Goal: Information Seeking & Learning: Learn about a topic

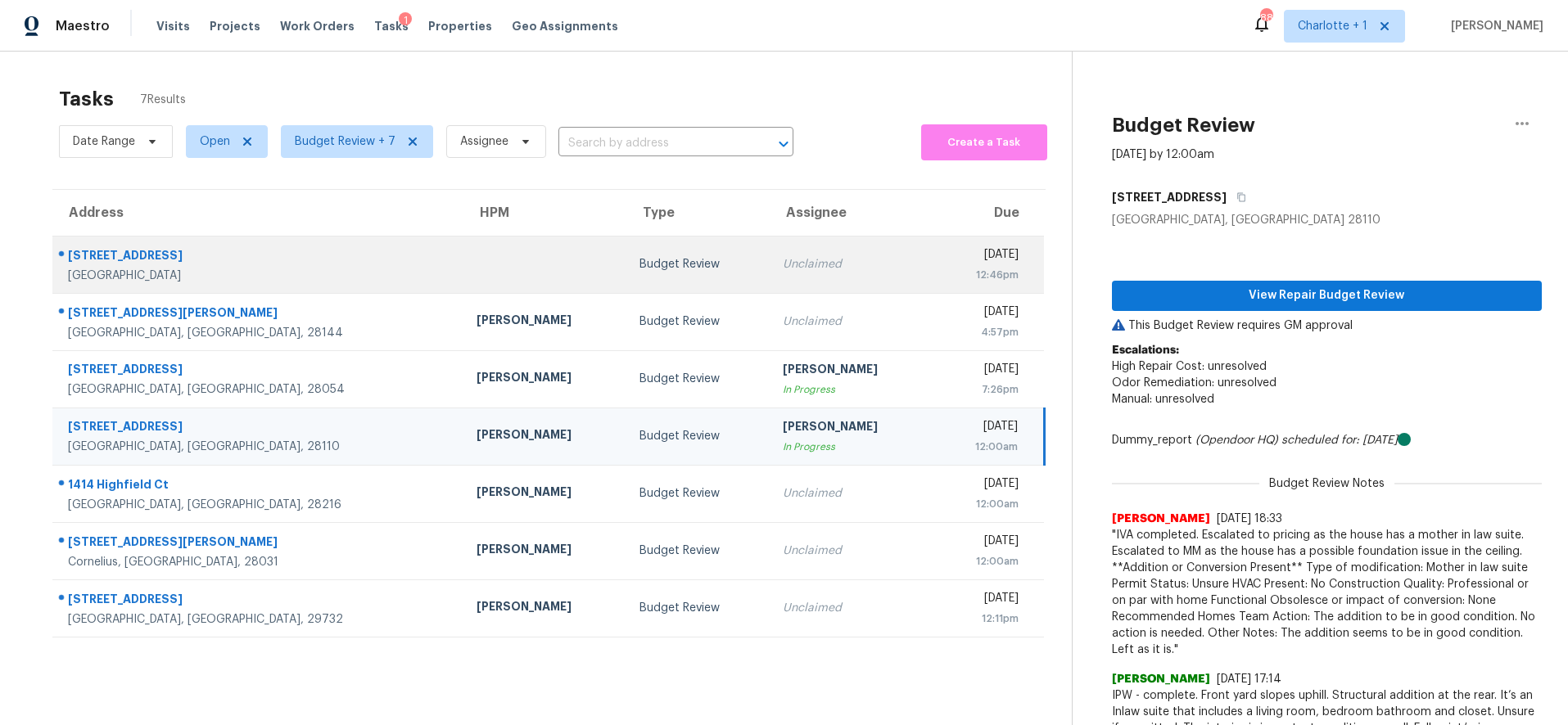
click at [639, 266] on div "Budget Review" at bounding box center [697, 264] width 117 height 16
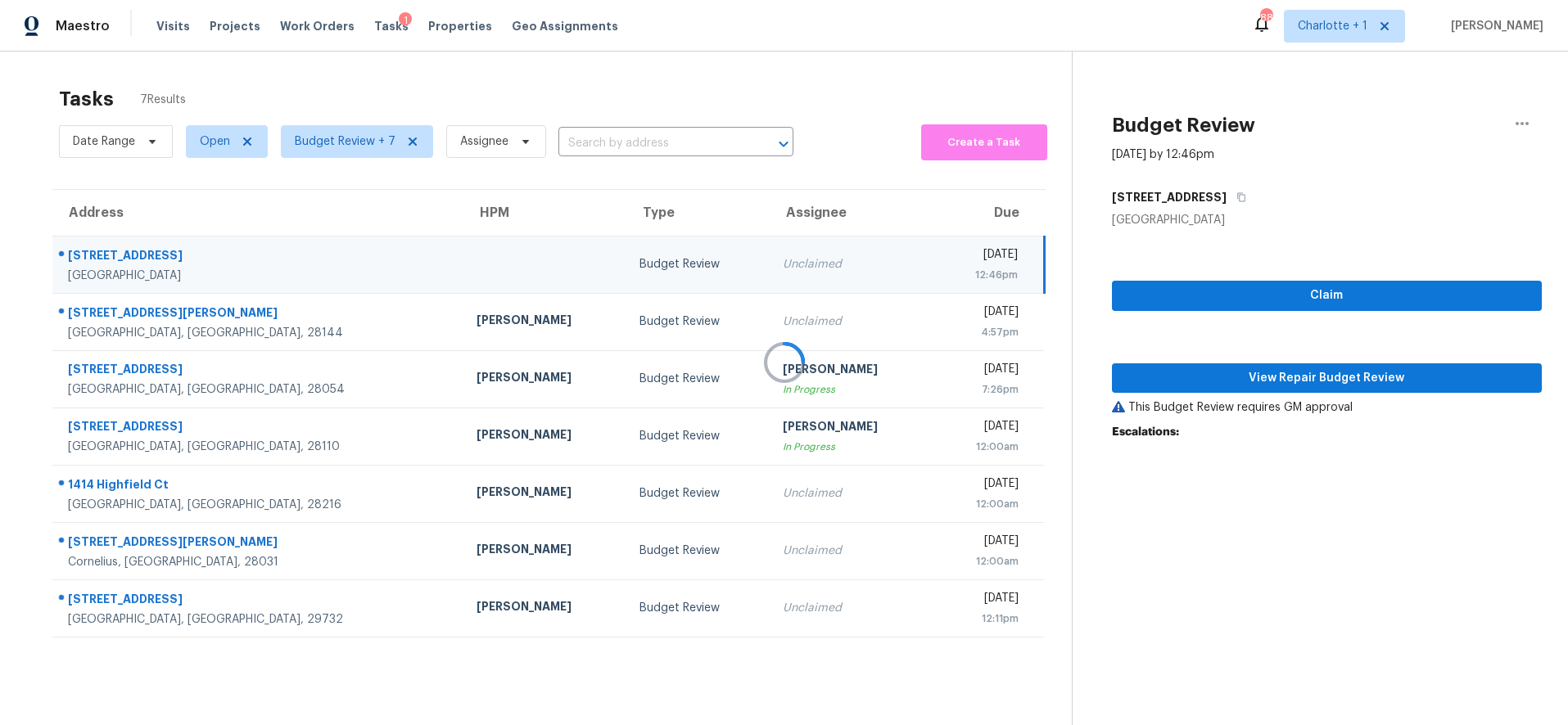
click at [480, 73] on div at bounding box center [784, 362] width 1568 height 725
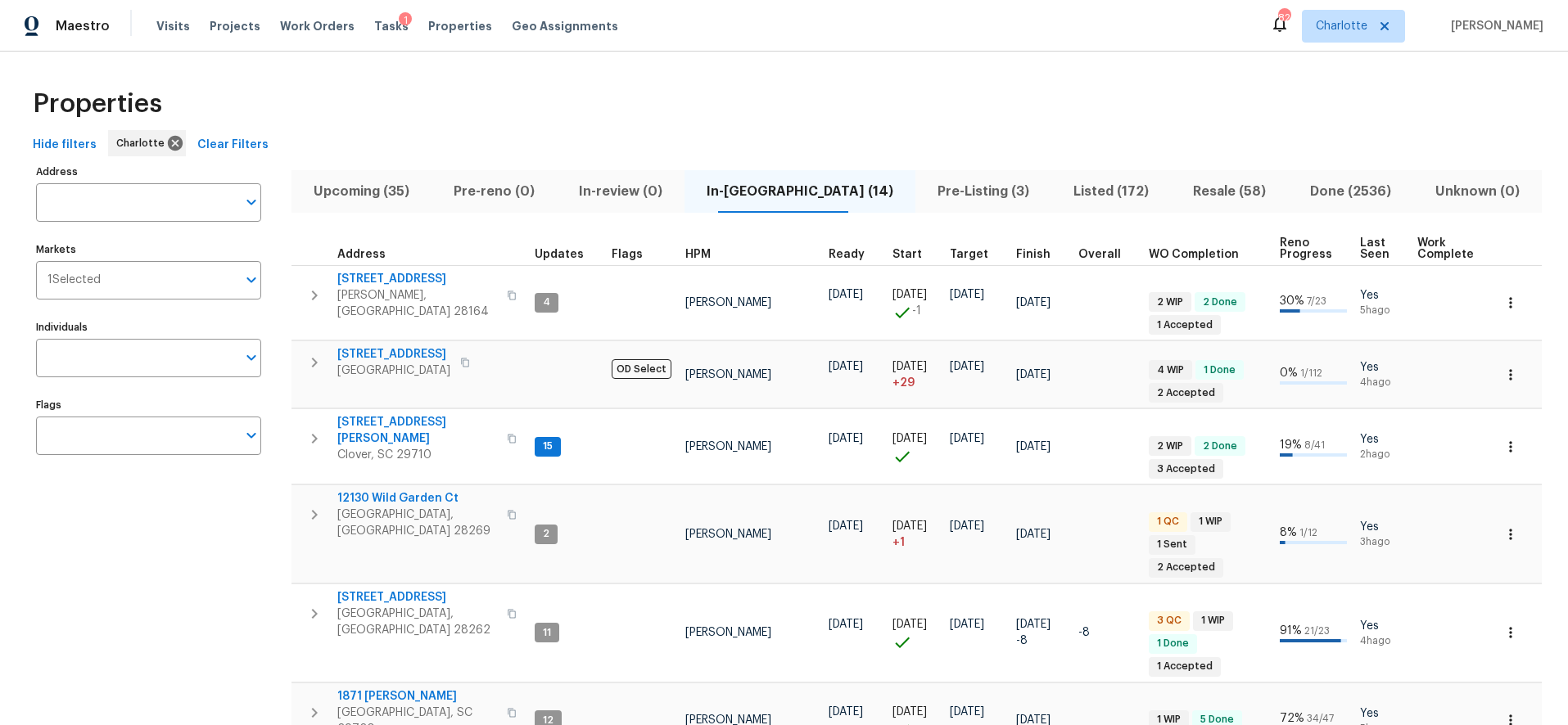
click at [403, 106] on div "Properties" at bounding box center [784, 104] width 1515 height 53
click at [235, 30] on span "Projects" at bounding box center [235, 25] width 51 height 16
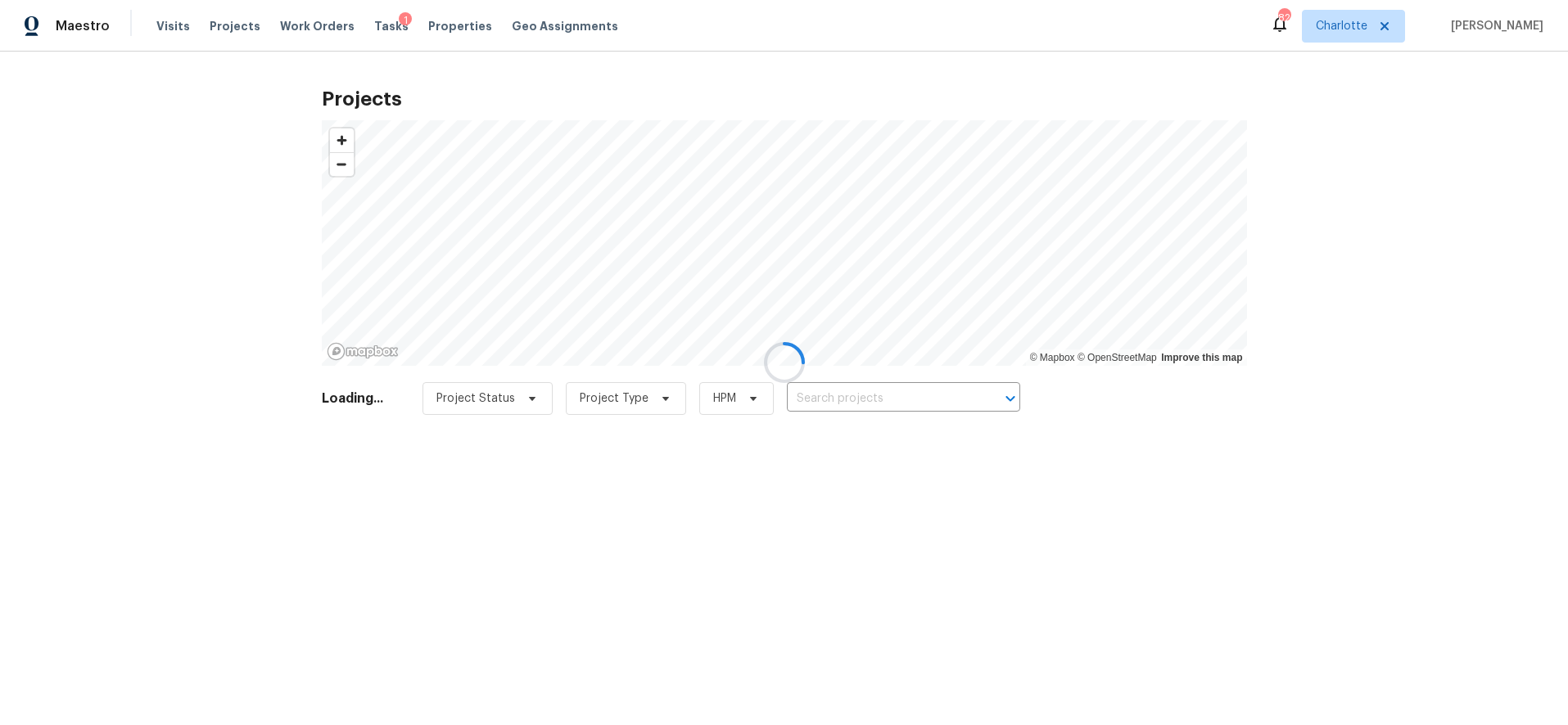
click at [887, 399] on div at bounding box center [784, 362] width 1568 height 725
click at [830, 391] on div at bounding box center [784, 362] width 1568 height 725
click at [1365, 273] on div at bounding box center [784, 362] width 1568 height 725
click at [928, 392] on div at bounding box center [784, 362] width 1568 height 725
click at [843, 393] on div at bounding box center [784, 362] width 1568 height 725
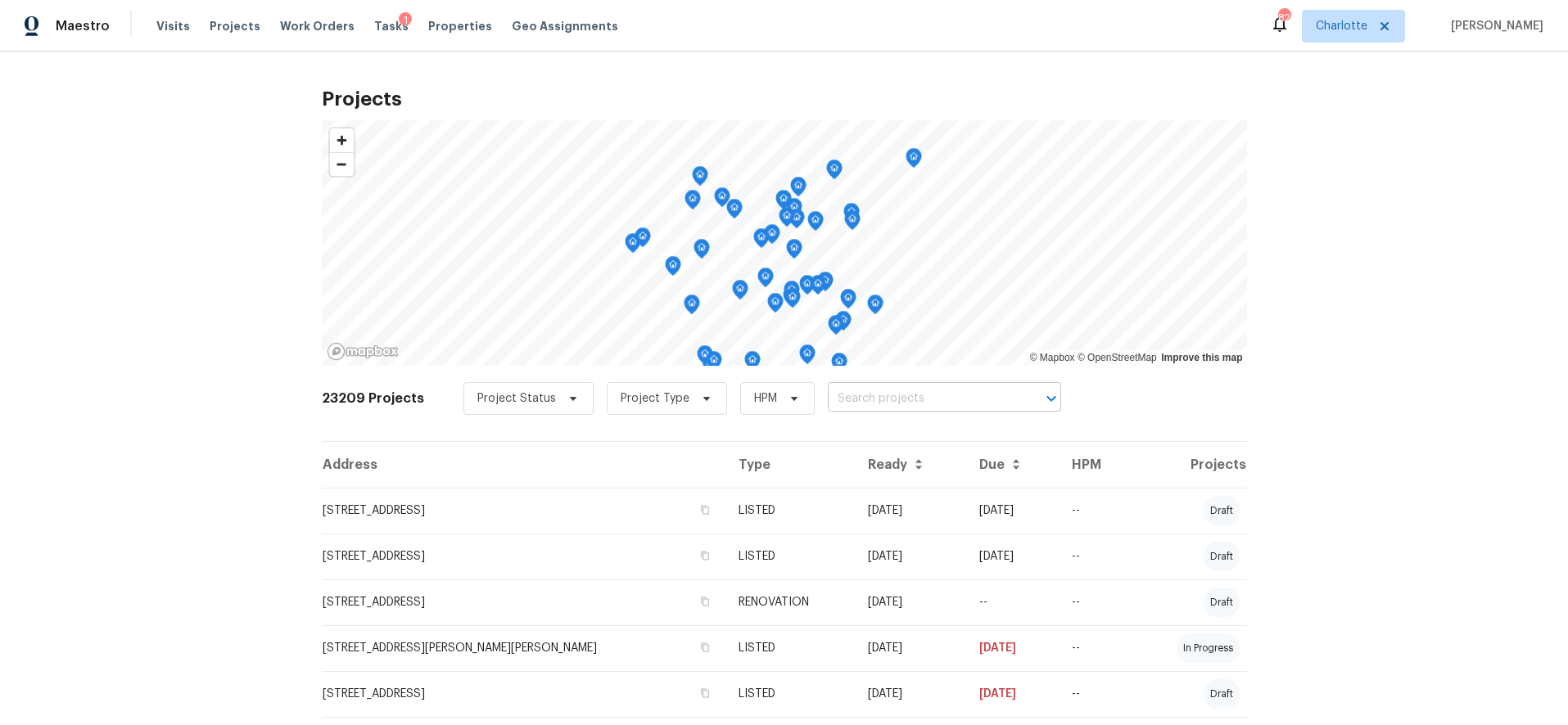
click at [875, 401] on input "text" at bounding box center [921, 399] width 188 height 25
type input "6003 heath"
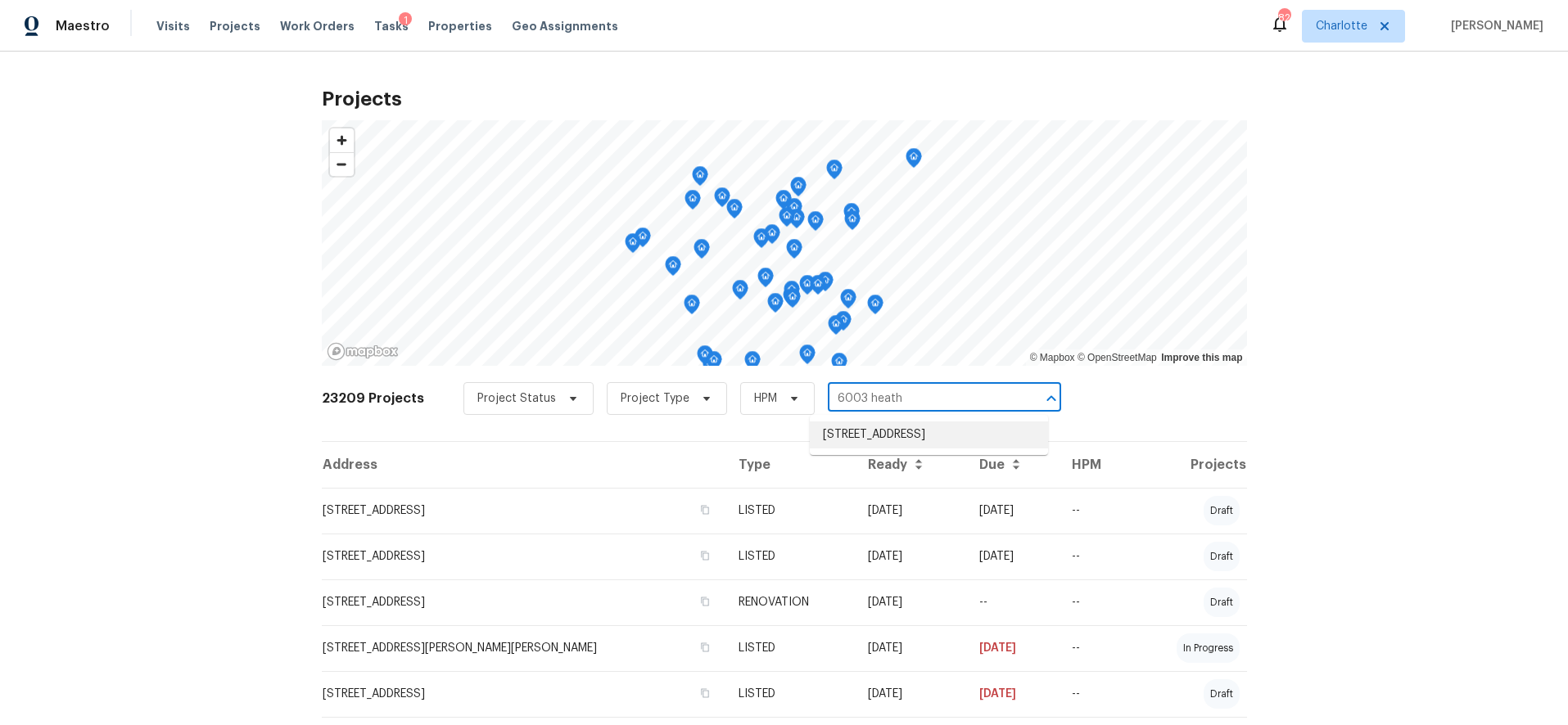
click at [928, 439] on li "6003 Heath Valley Rd, Charlotte, NC 28210" at bounding box center [929, 434] width 238 height 27
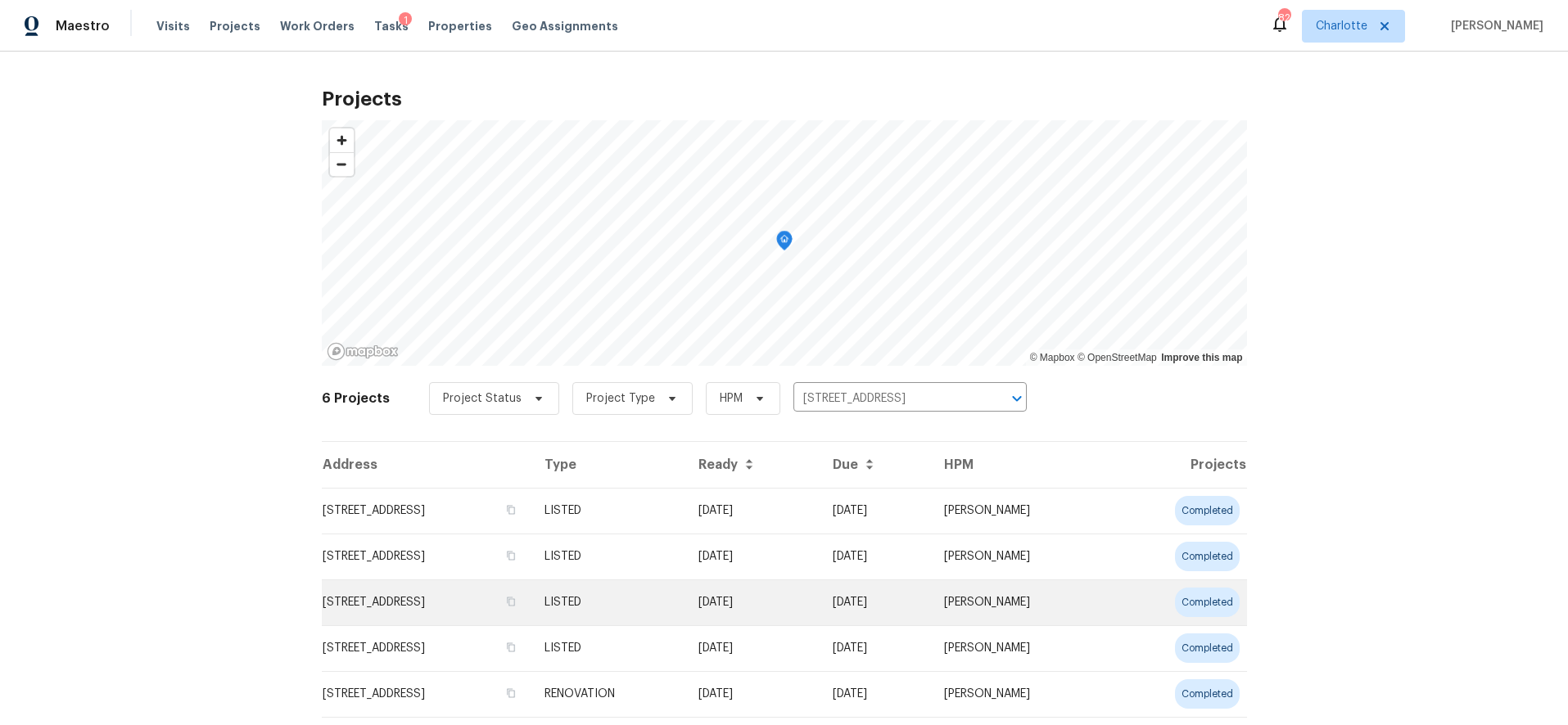
scroll to position [102, 0]
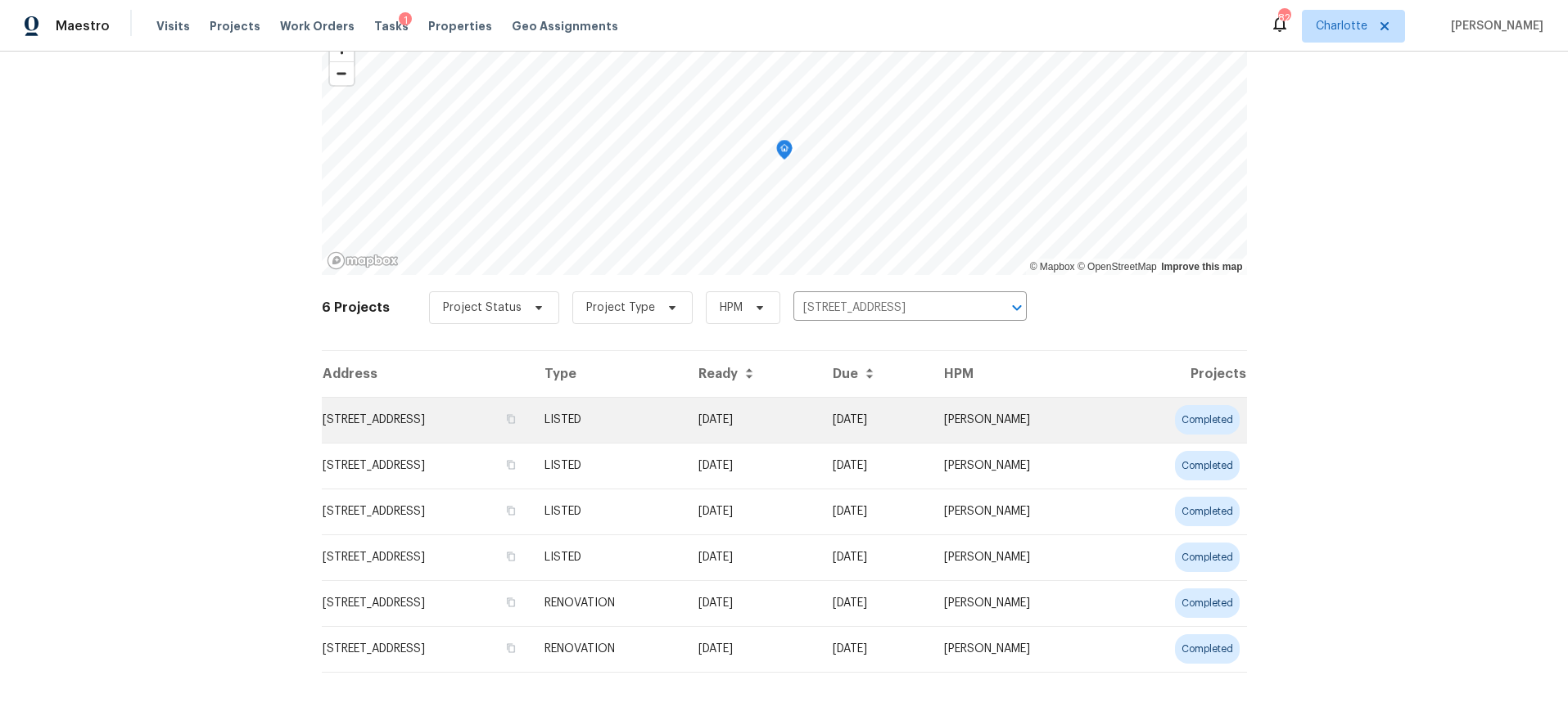
click at [459, 406] on td "6003 Heath Valley Rd, Charlotte, NC 28210" at bounding box center [426, 419] width 209 height 46
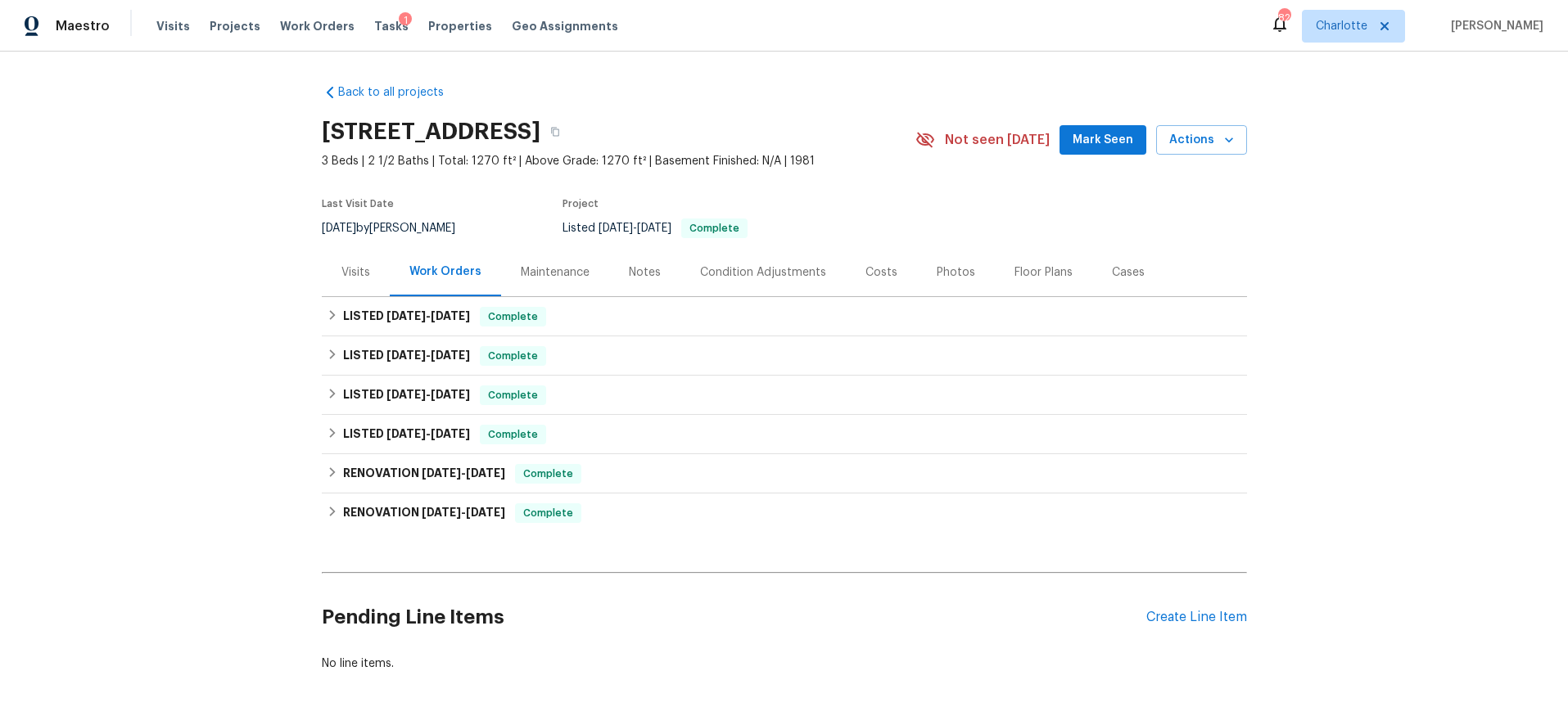
click at [866, 276] on div "Costs" at bounding box center [881, 272] width 32 height 16
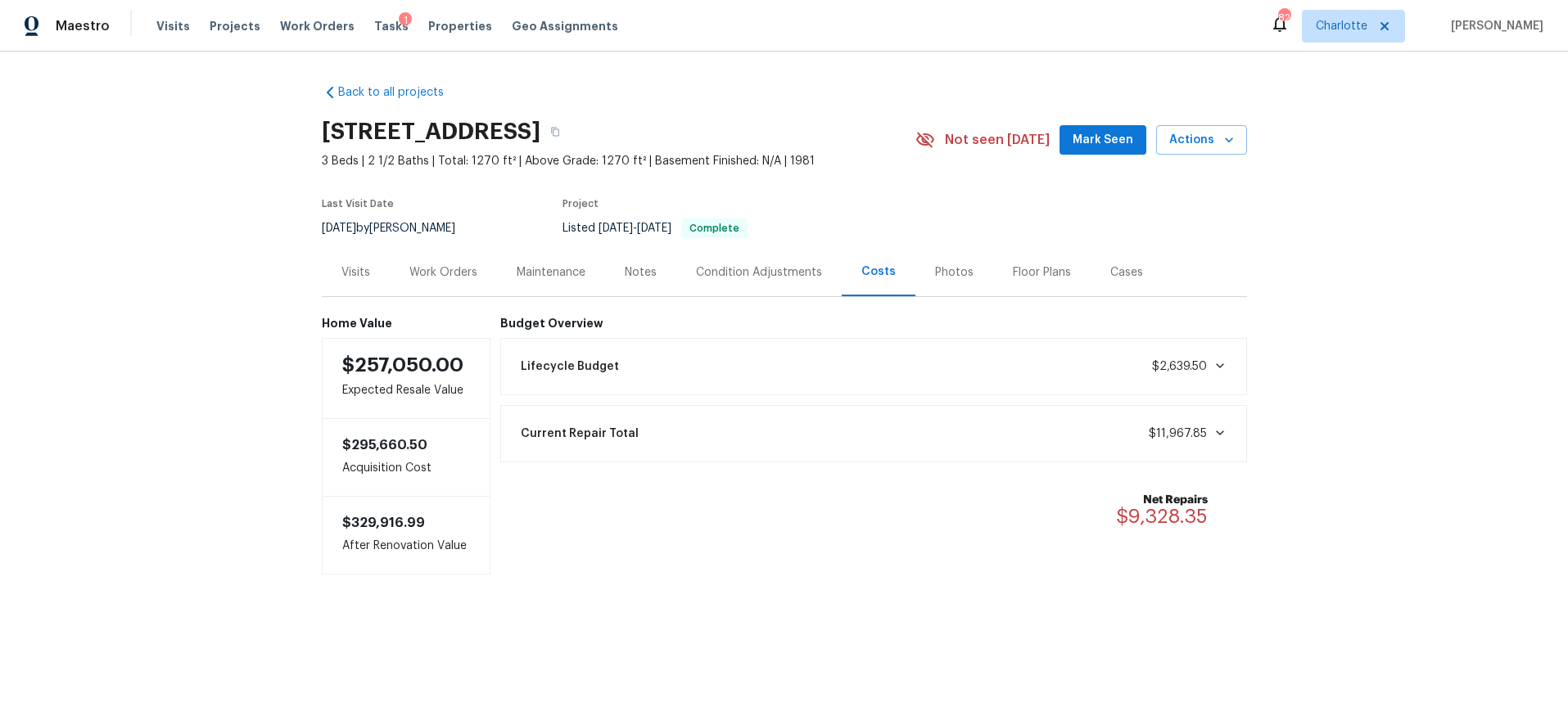
drag, startPoint x: 246, startPoint y: 326, endPoint x: 280, endPoint y: 325, distance: 34.0
click at [246, 326] on div "Back to all projects 6003 Heath Valley Rd, Charlotte, NC 28210 3 Beds | 2 1/2 B…" at bounding box center [784, 362] width 1568 height 621
click at [410, 290] on div "Work Orders" at bounding box center [443, 271] width 107 height 48
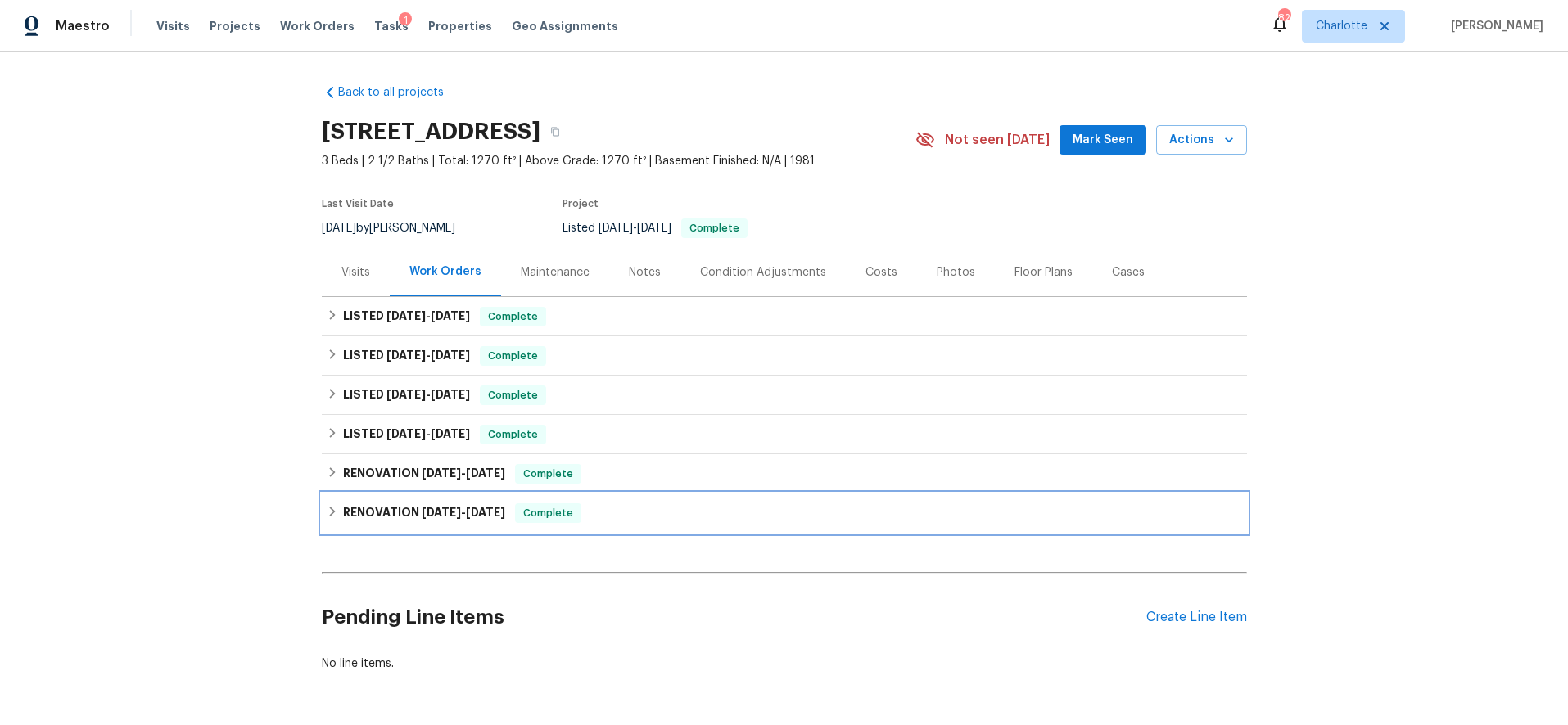
click at [434, 496] on div "RENOVATION 7/16/24 - 8/18/24 Complete" at bounding box center [784, 513] width 925 height 39
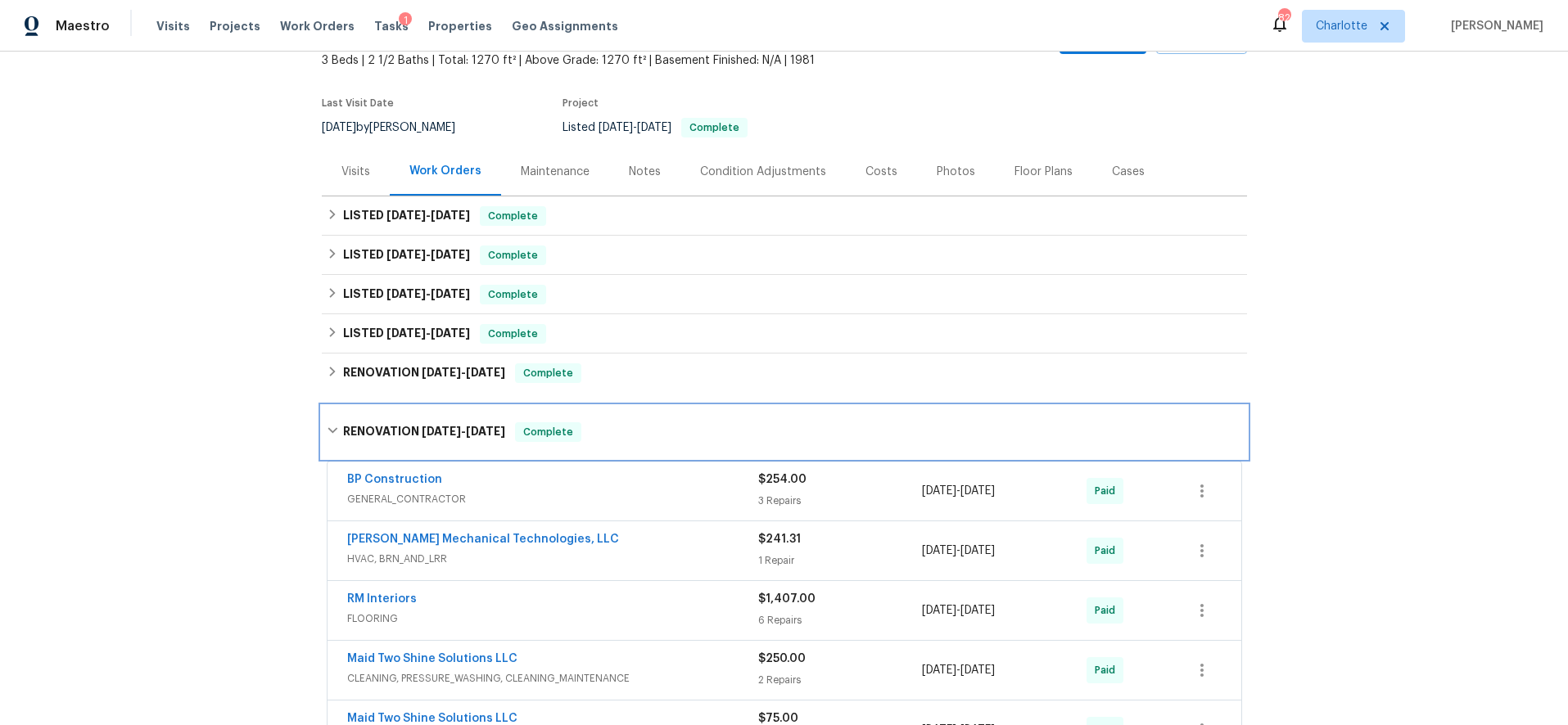
scroll to position [81, 0]
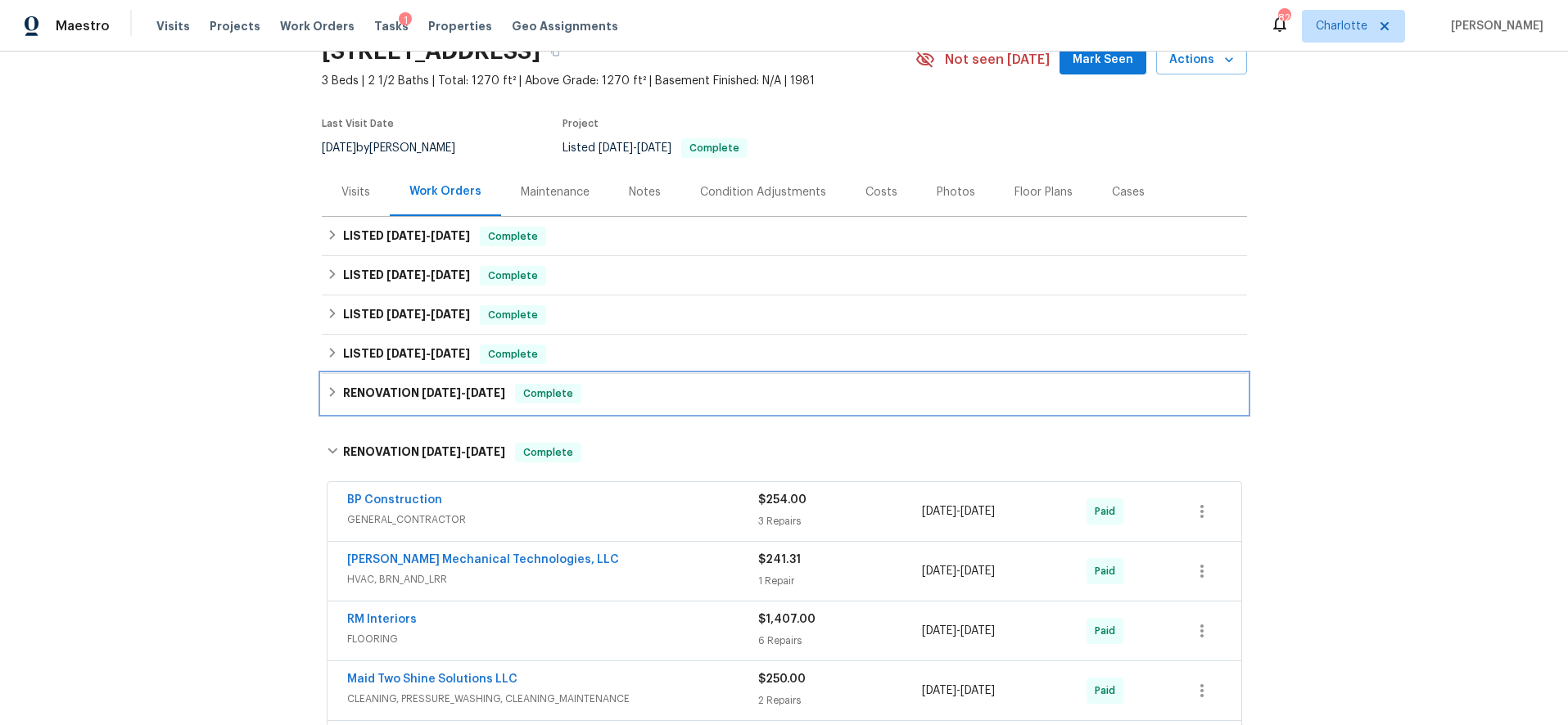
click at [404, 381] on div "RENOVATION 7/25/24 - 7/26/24 Complete" at bounding box center [784, 394] width 925 height 39
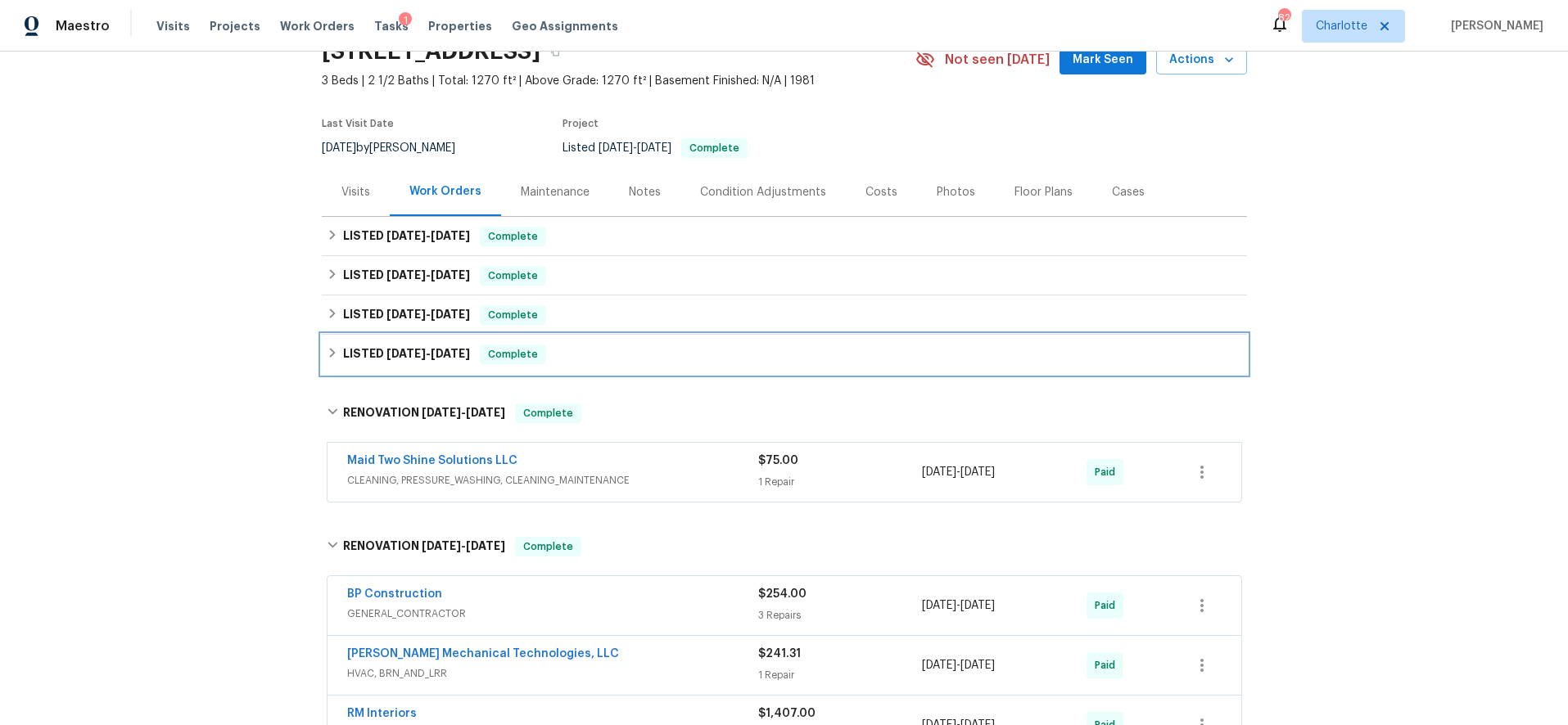
click at [408, 356] on span "2/10/25" at bounding box center [406, 354] width 39 height 11
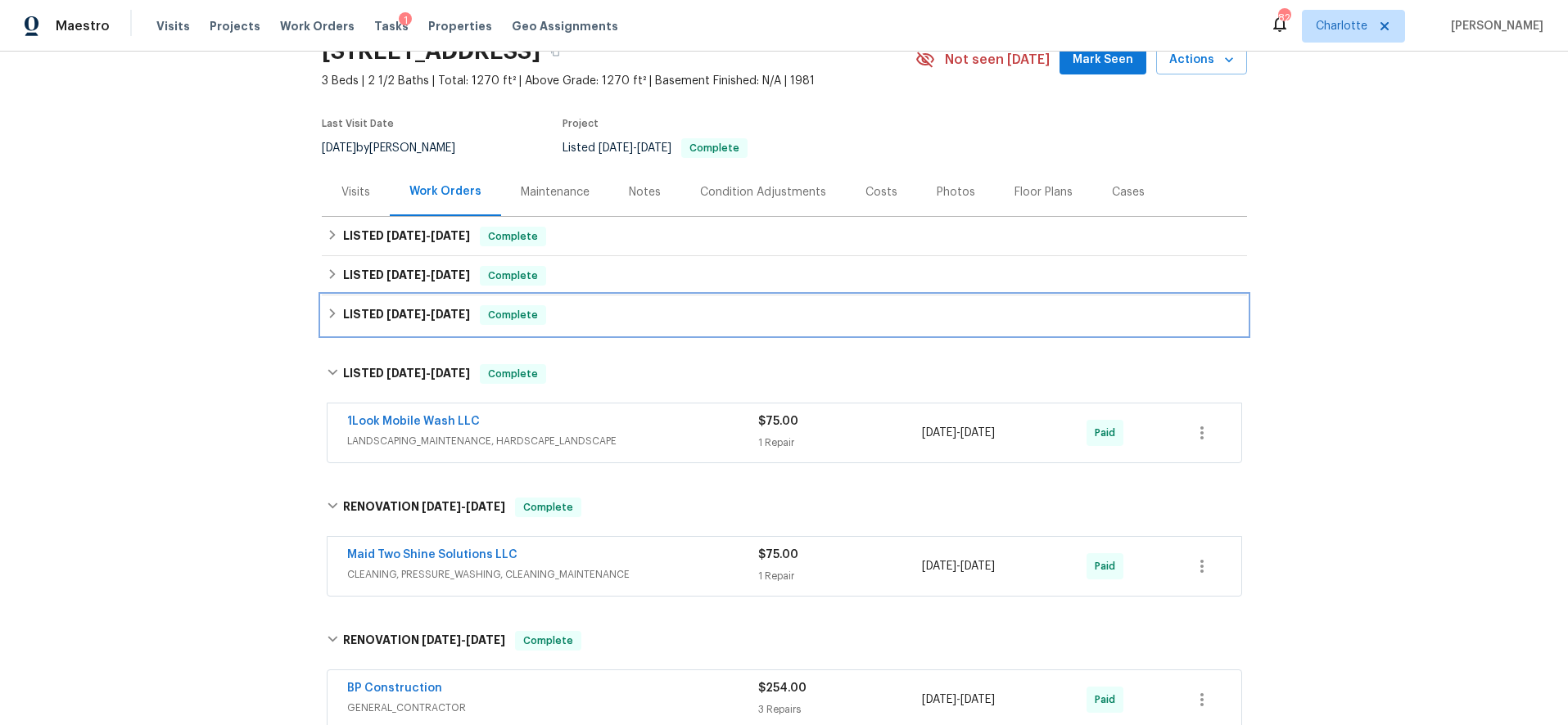
click at [430, 324] on h6 "LISTED 2/21/25 - 2/24/25" at bounding box center [406, 314] width 127 height 20
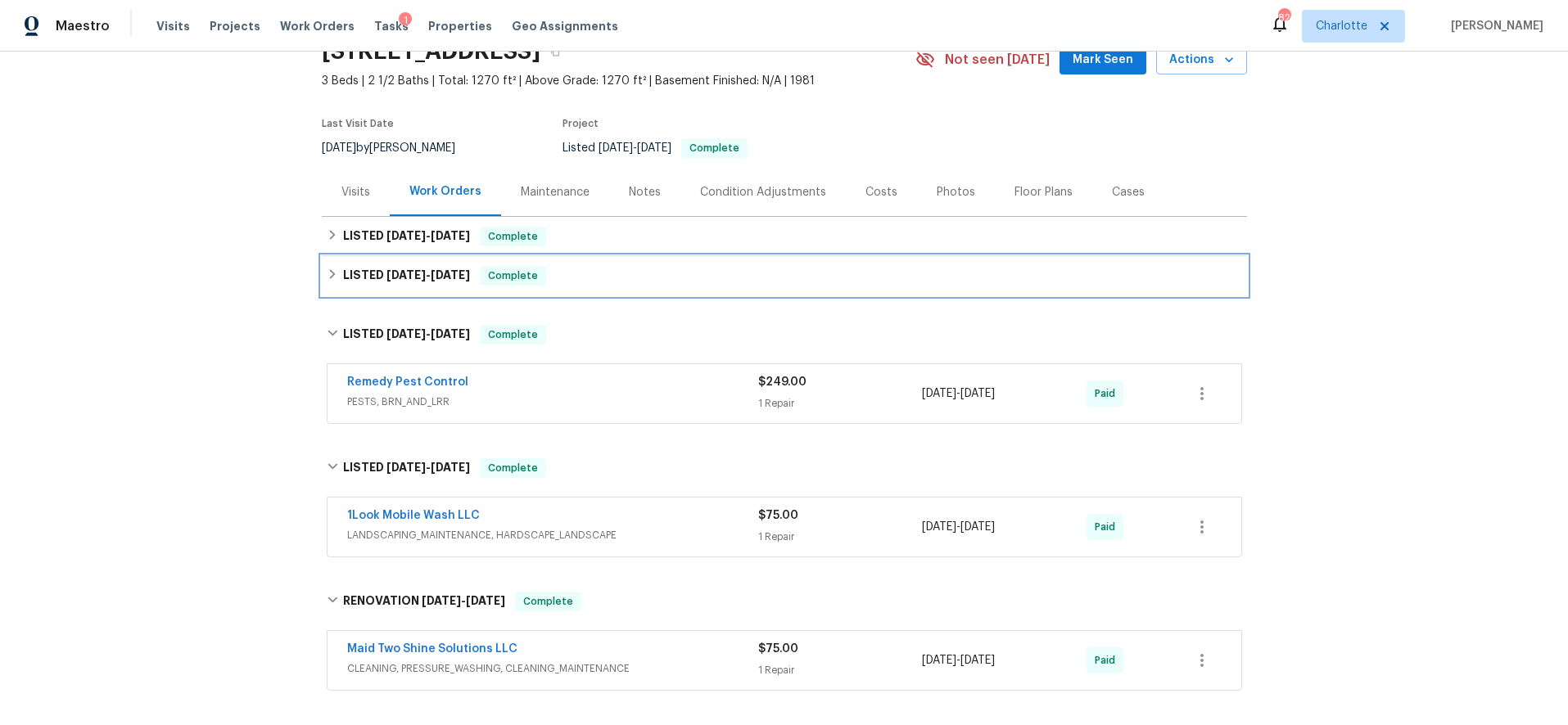
click at [420, 287] on div "LISTED 4/17/25 - 5/3/25 Complete" at bounding box center [784, 276] width 925 height 39
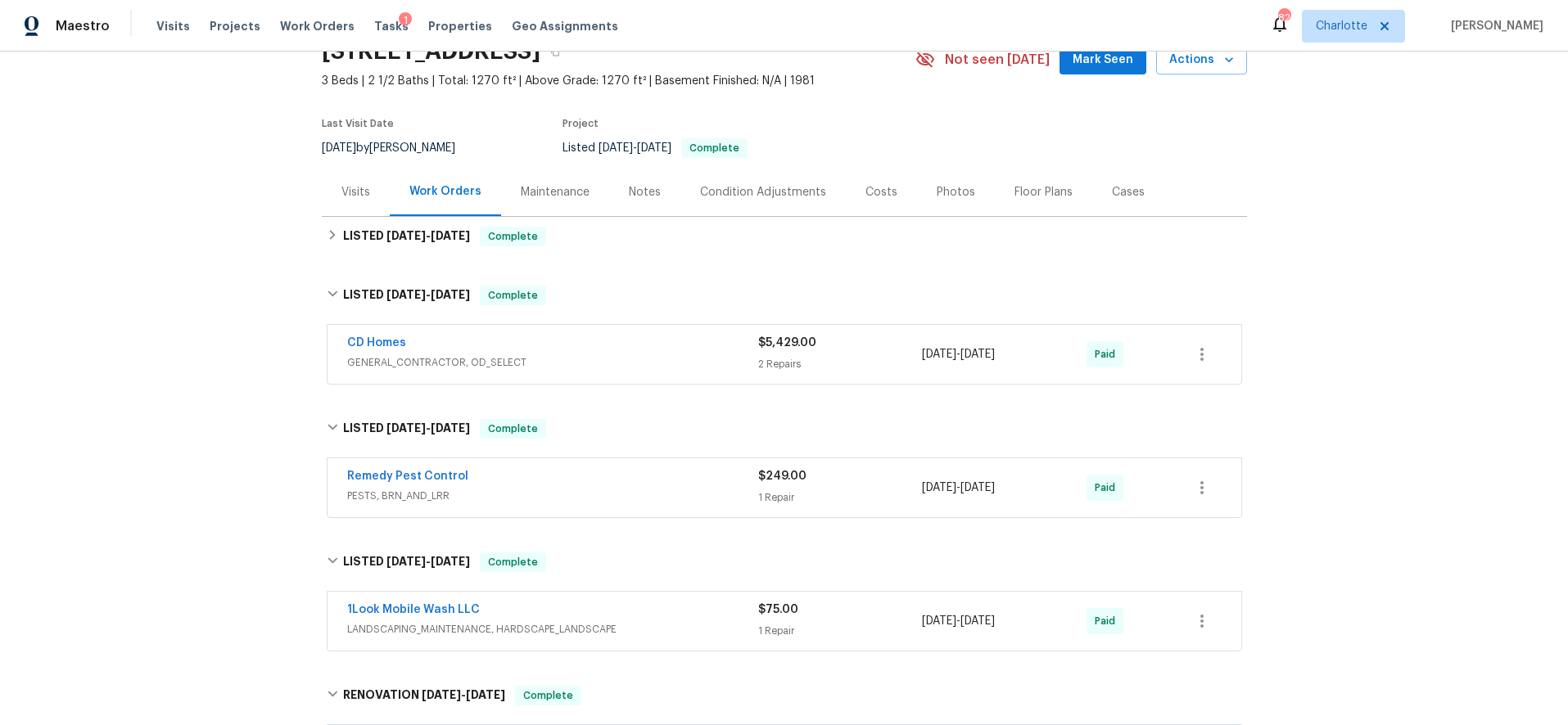
click at [646, 363] on span "GENERAL_CONTRACTOR, OD_SELECT" at bounding box center [553, 362] width 411 height 16
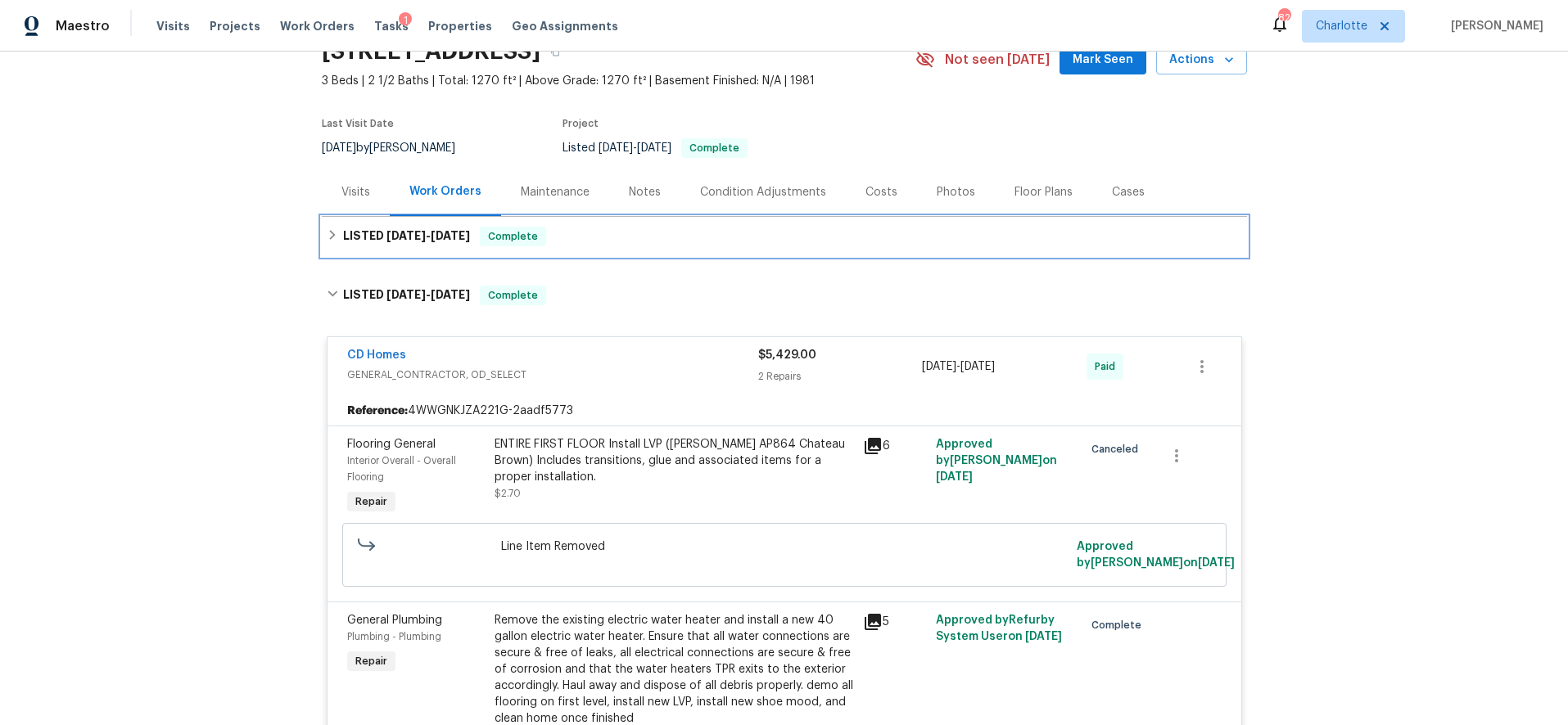
click at [444, 229] on h6 "LISTED 8/14/25 - 8/19/25" at bounding box center [406, 236] width 127 height 20
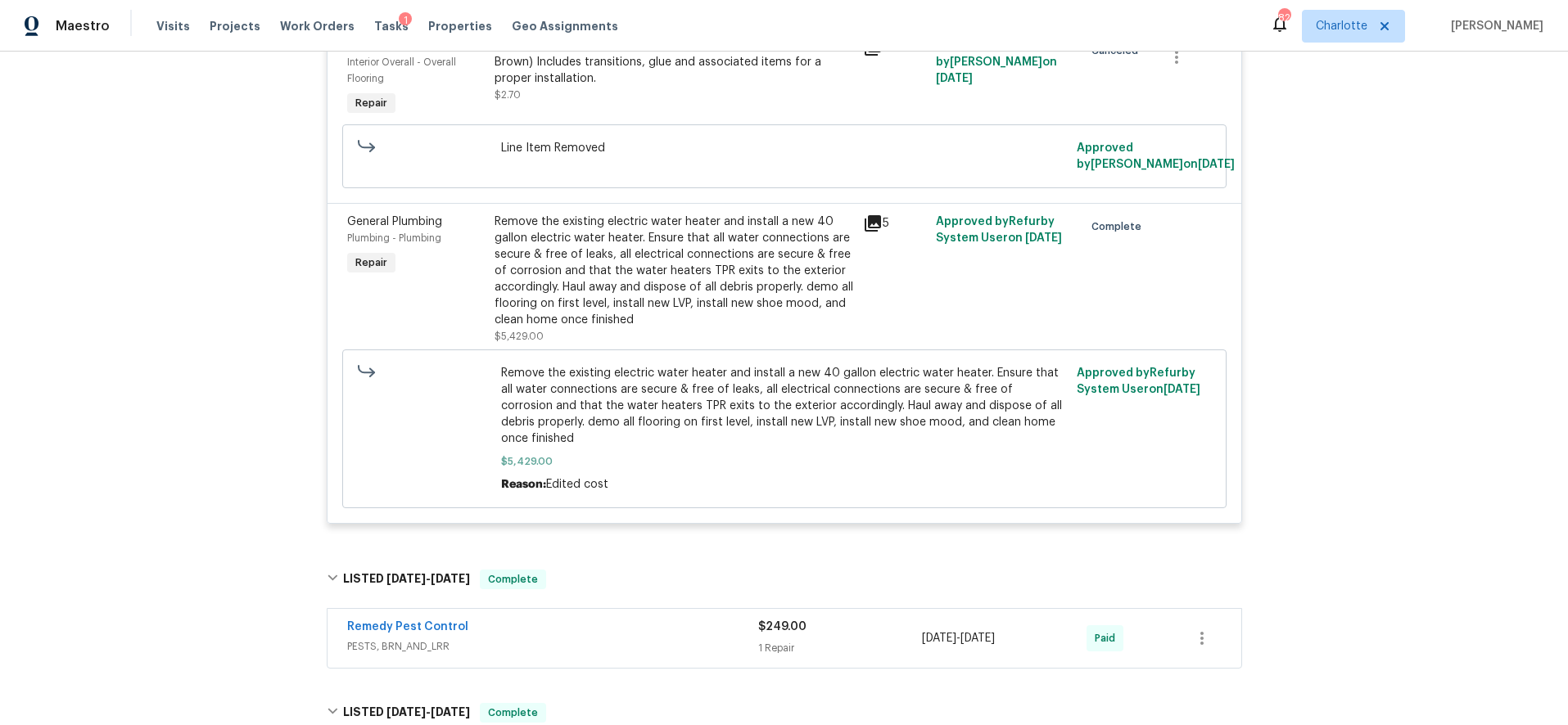
scroll to position [566, 0]
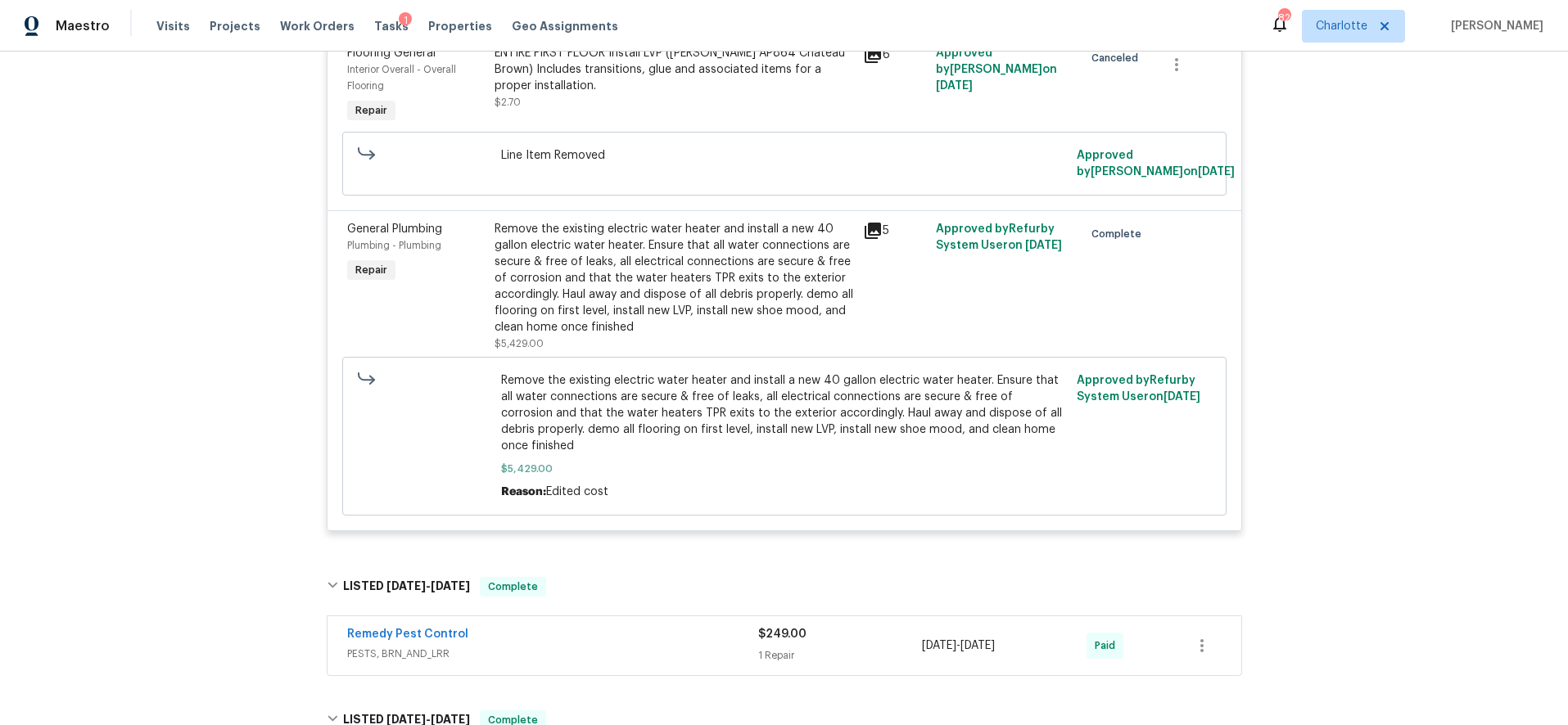
click at [696, 274] on div "Remove the existing electric water heater and install a new 40 gallon electric …" at bounding box center [674, 279] width 358 height 114
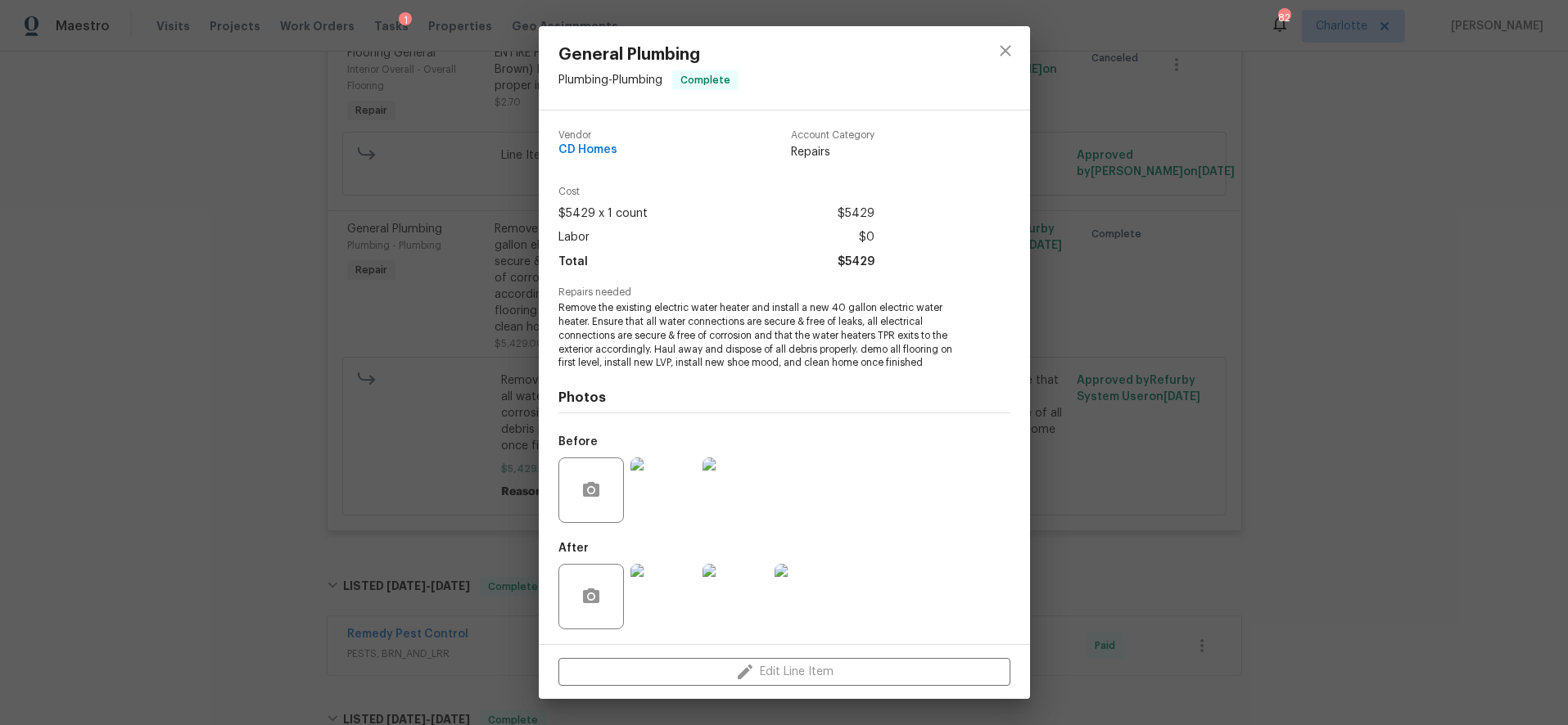
click at [655, 587] on img at bounding box center [663, 597] width 66 height 66
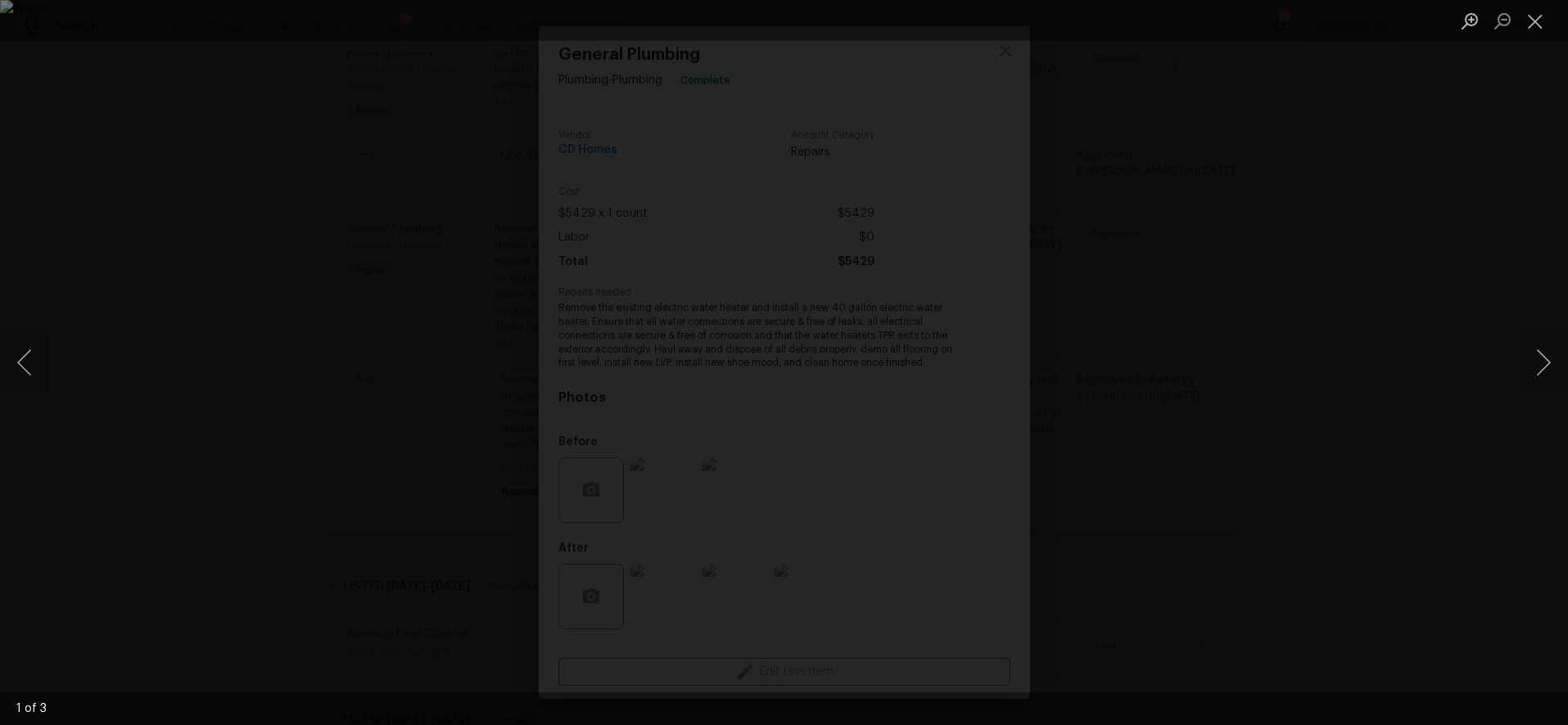
drag, startPoint x: 1286, startPoint y: 280, endPoint x: 1174, endPoint y: 283, distance: 112.0
click at [1286, 280] on div "Lightbox" at bounding box center [784, 362] width 1568 height 725
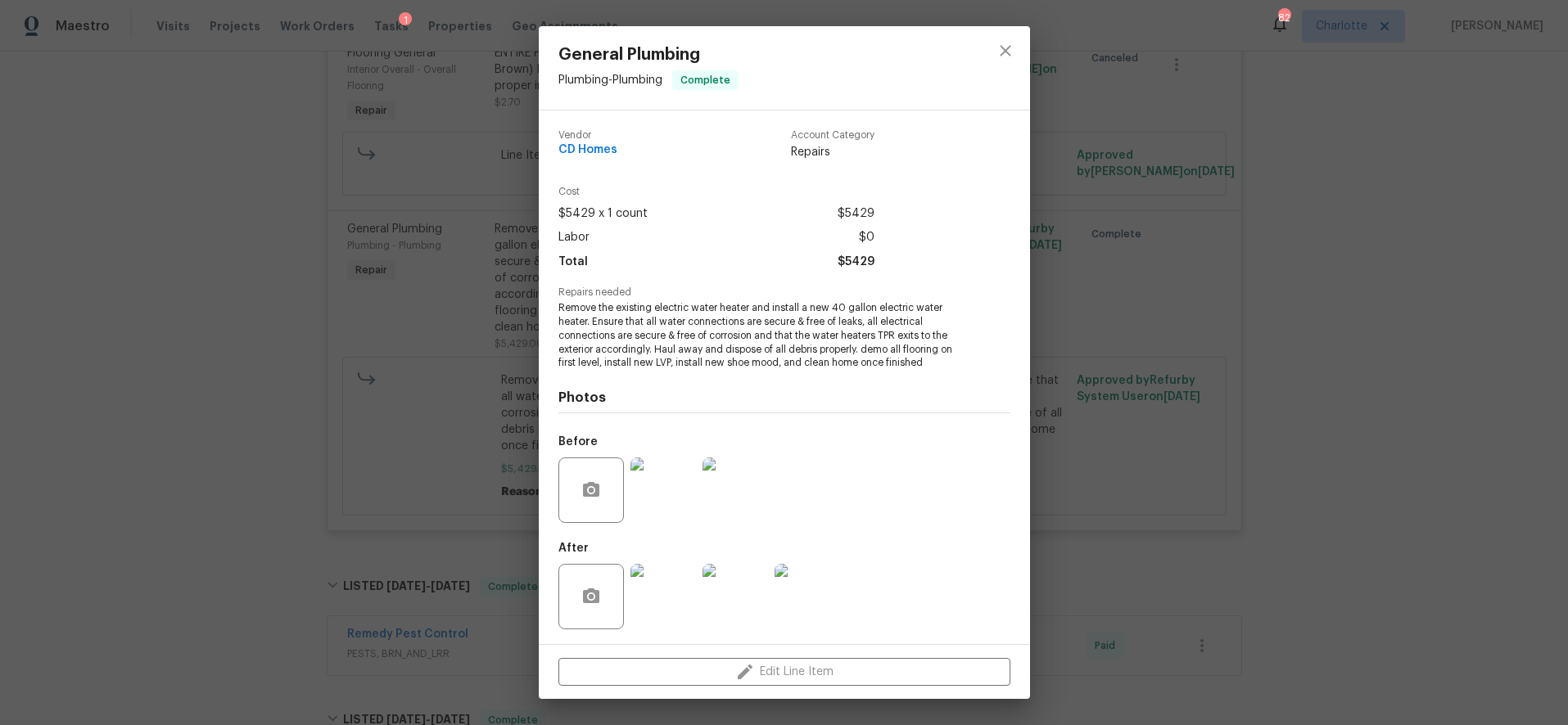
click at [691, 475] on img at bounding box center [663, 491] width 66 height 66
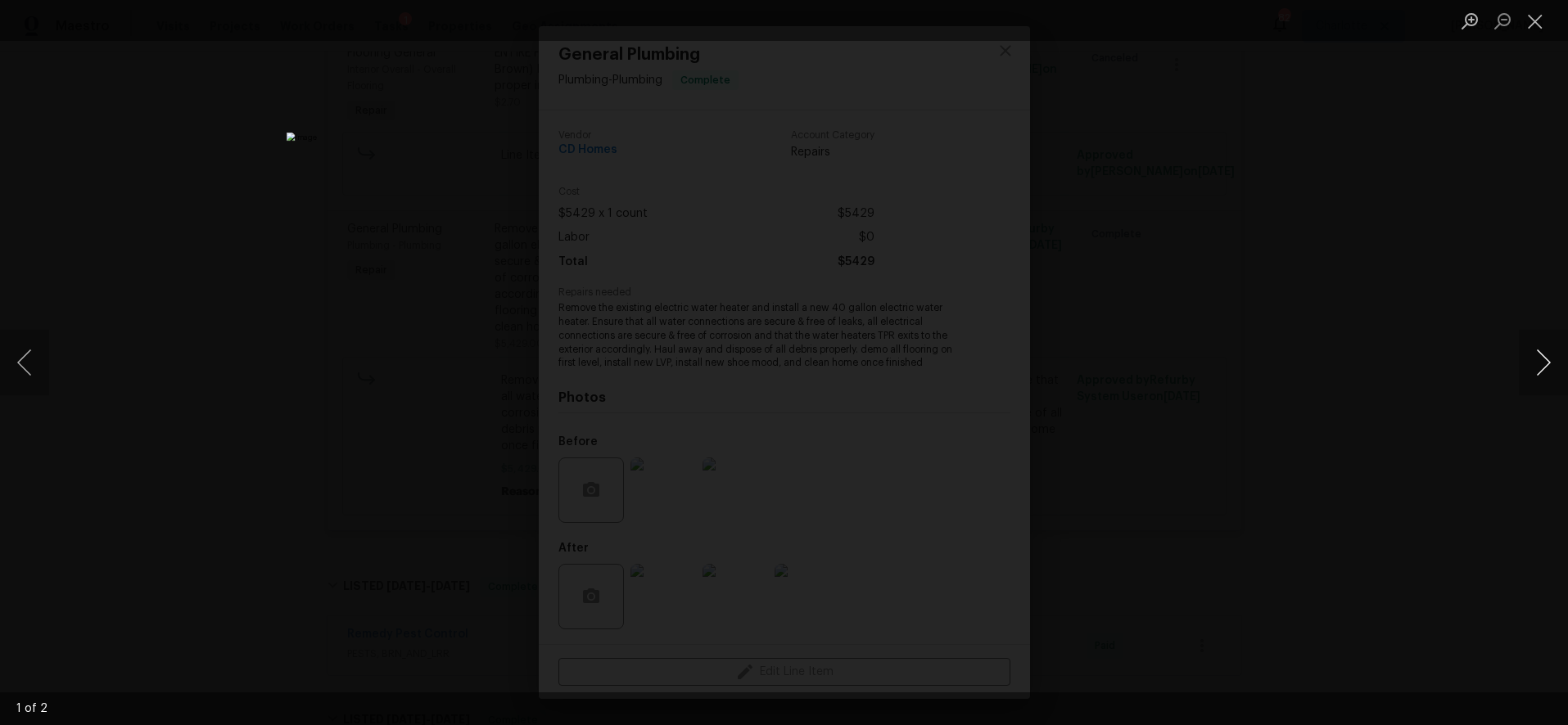
click at [1527, 368] on button "Next image" at bounding box center [1543, 363] width 49 height 66
click at [1438, 303] on div "Lightbox" at bounding box center [784, 362] width 1568 height 725
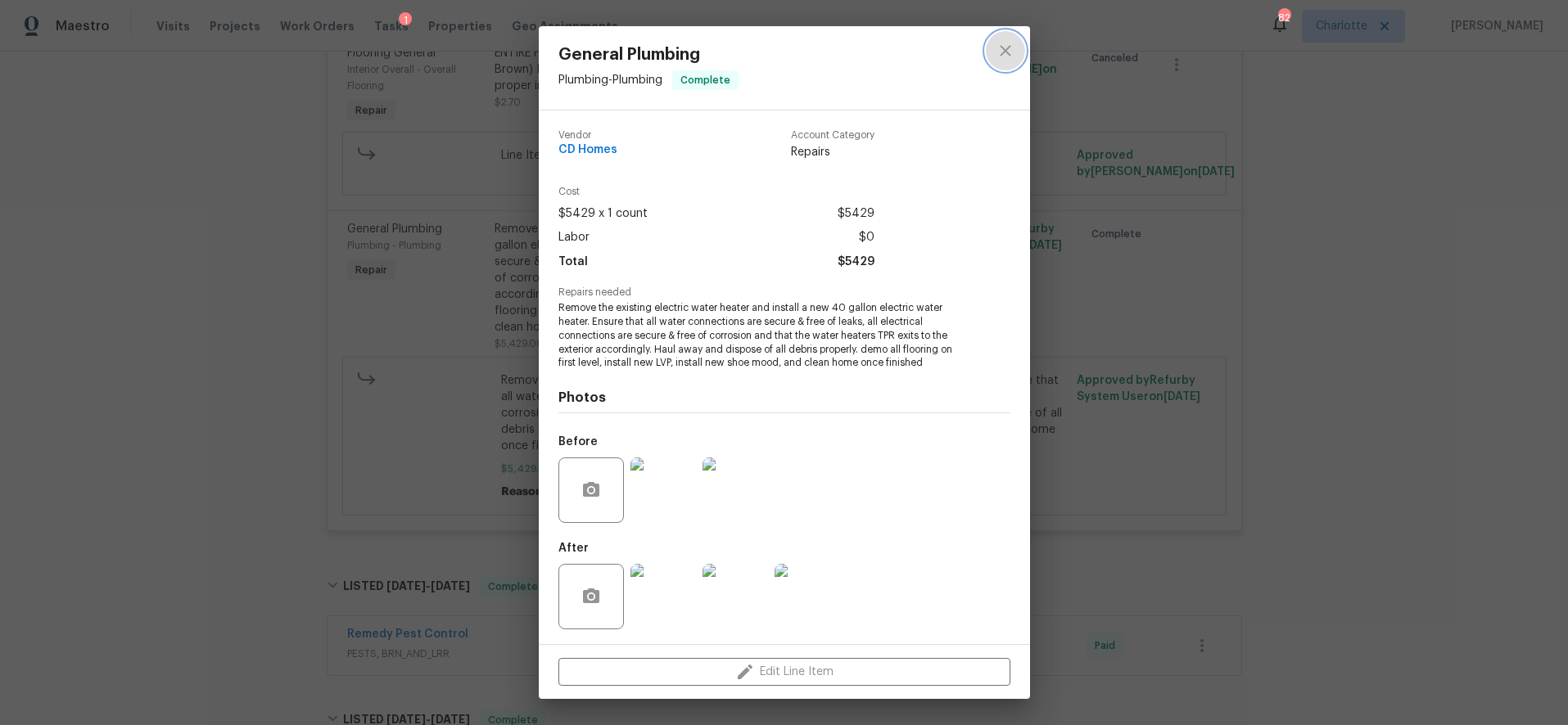
click at [1012, 53] on icon "close" at bounding box center [1005, 51] width 20 height 20
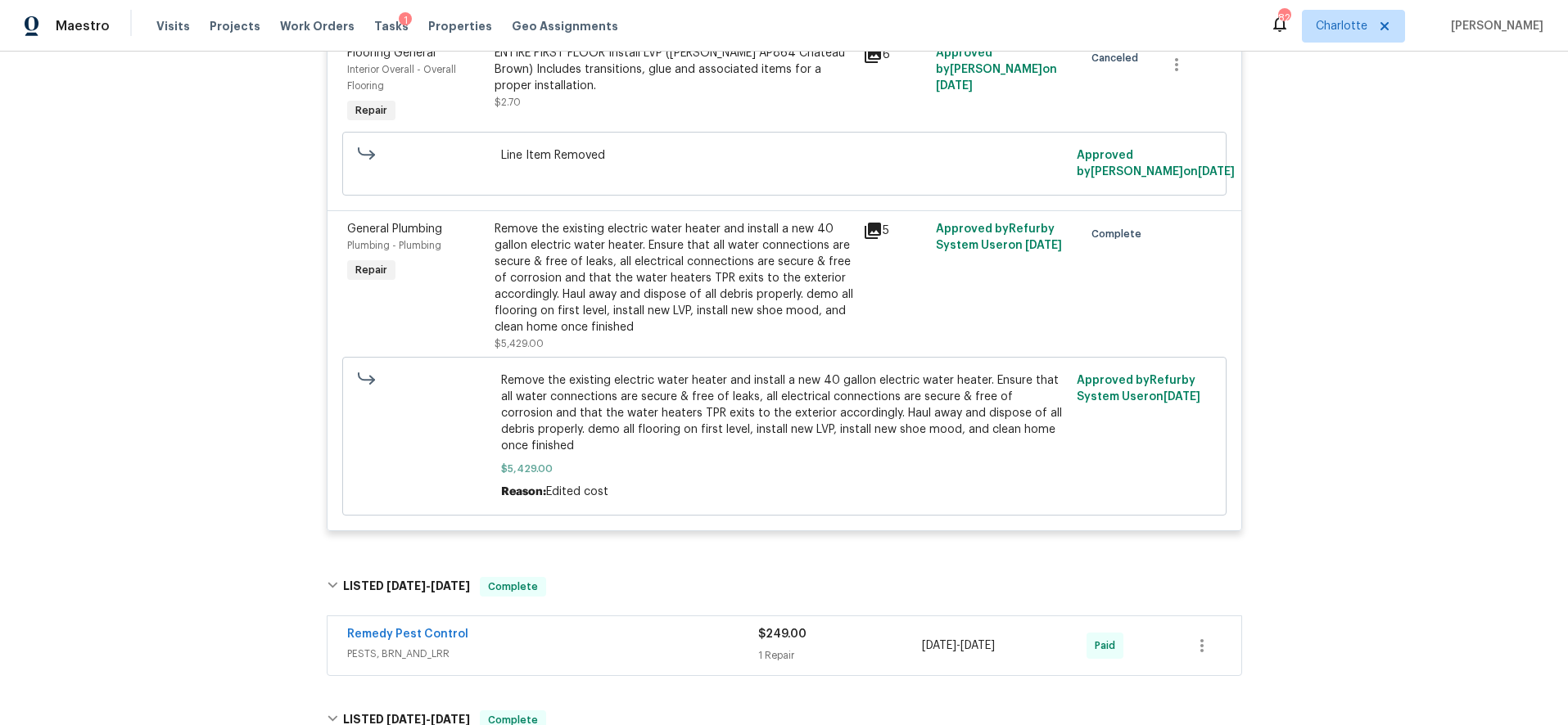
scroll to position [0, 0]
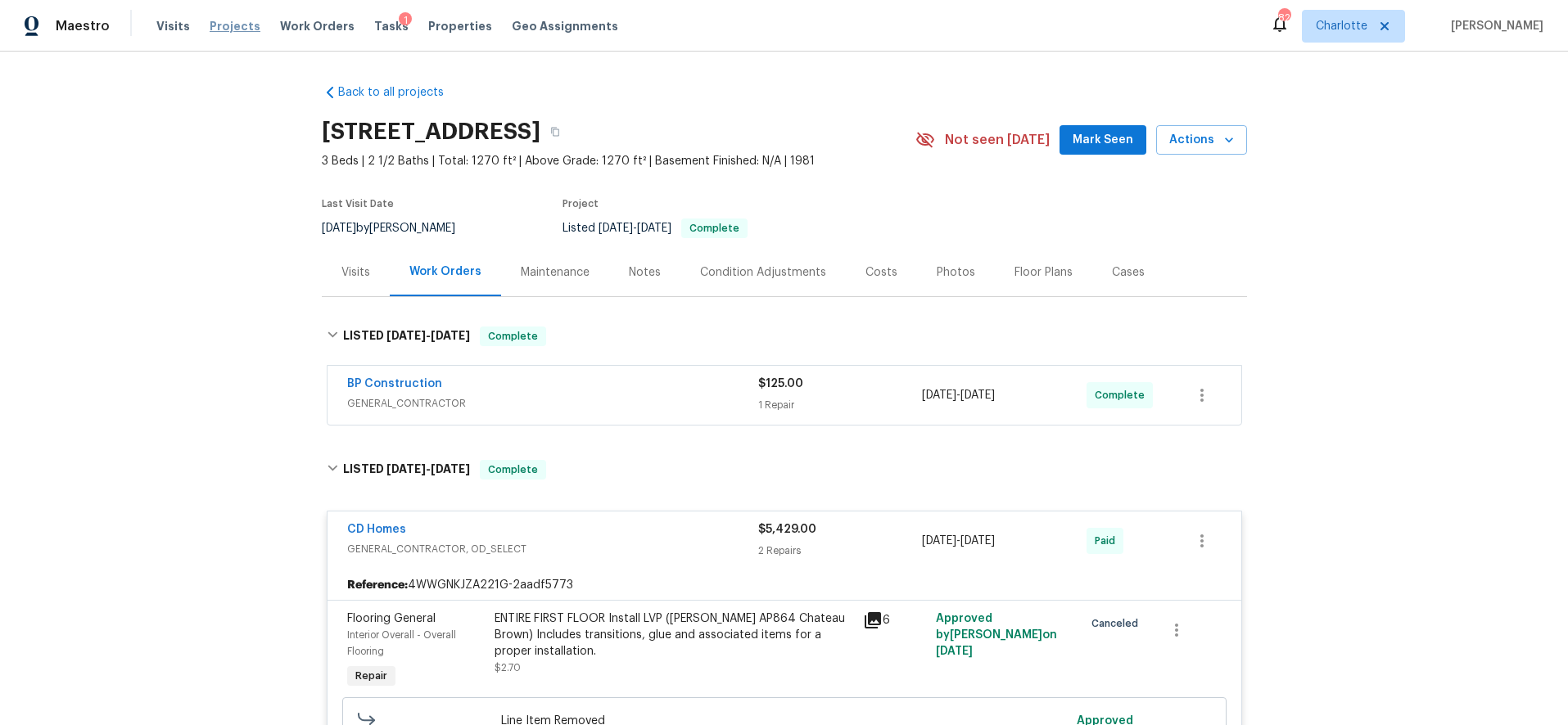
click at [226, 26] on span "Projects" at bounding box center [235, 25] width 51 height 16
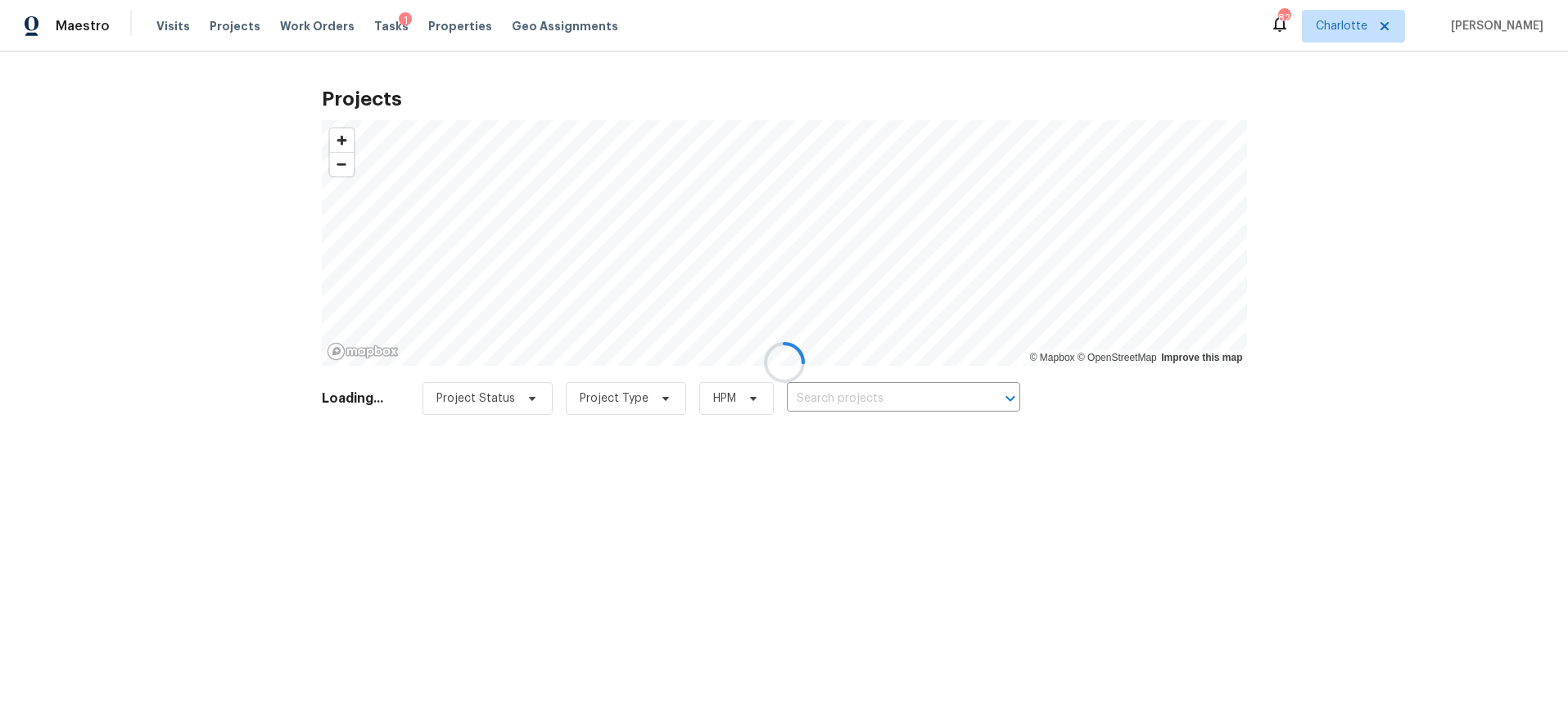
click at [819, 397] on div at bounding box center [784, 362] width 1568 height 725
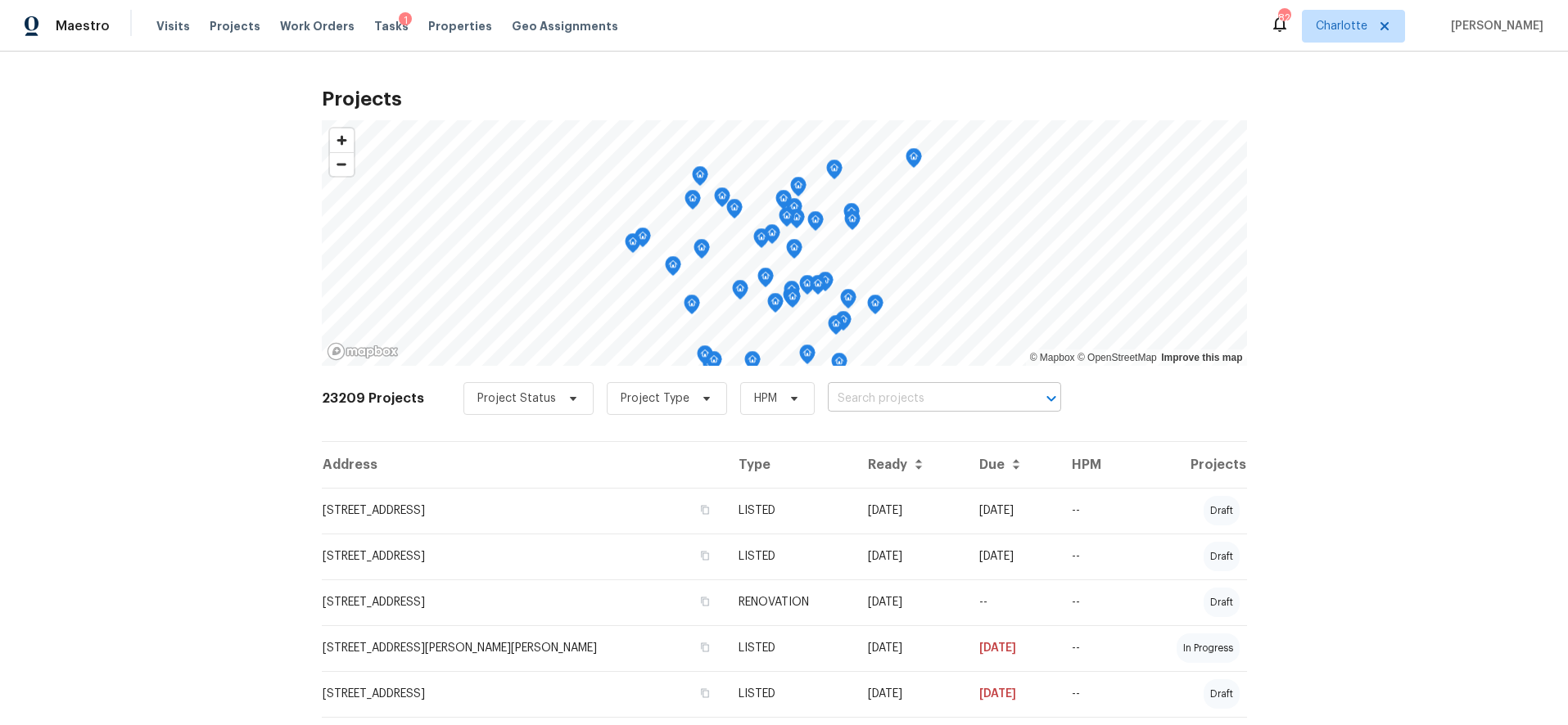
click at [848, 395] on input "text" at bounding box center [921, 399] width 188 height 25
type input "2008 sarn"
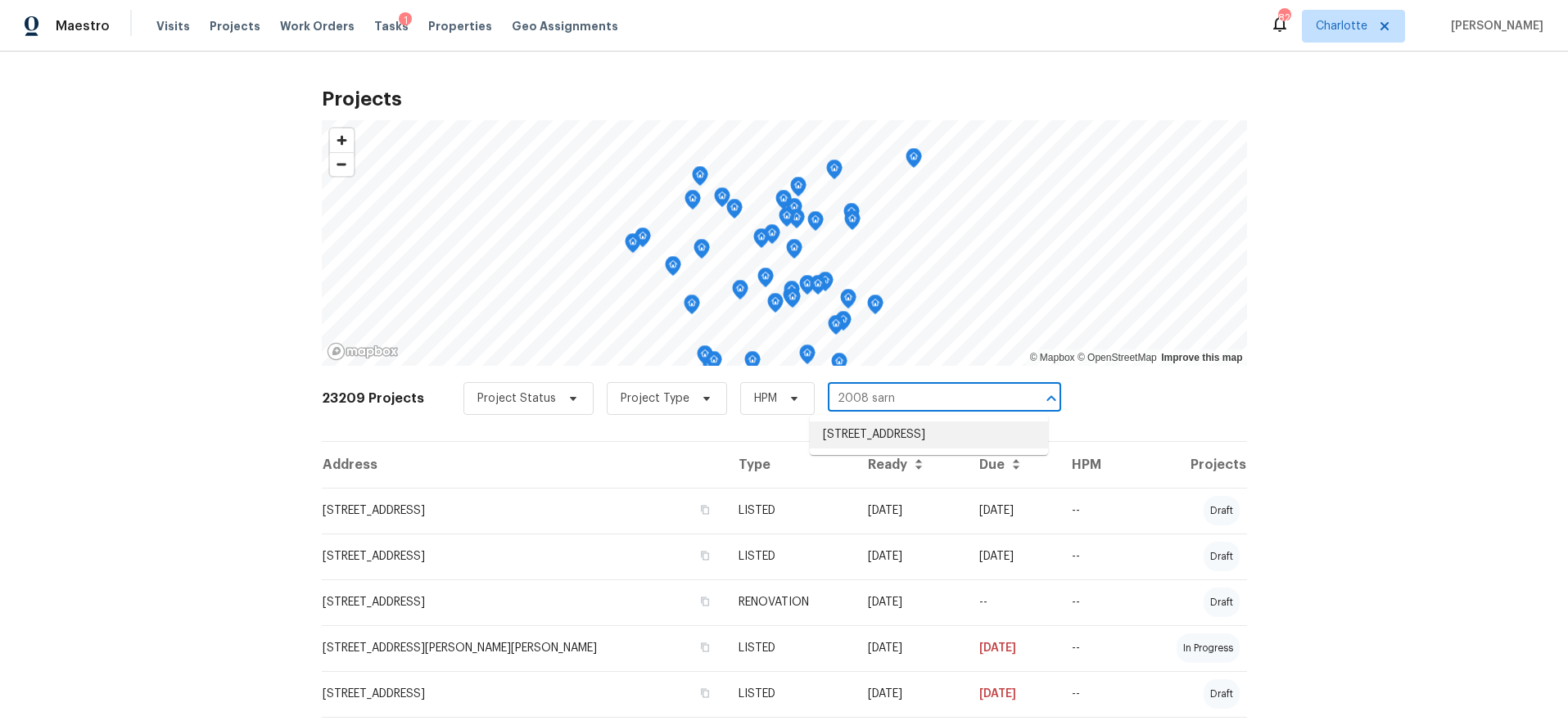
click at [947, 429] on li "2008 Sarn Ct, Gastonia, NC 28054" at bounding box center [929, 434] width 238 height 27
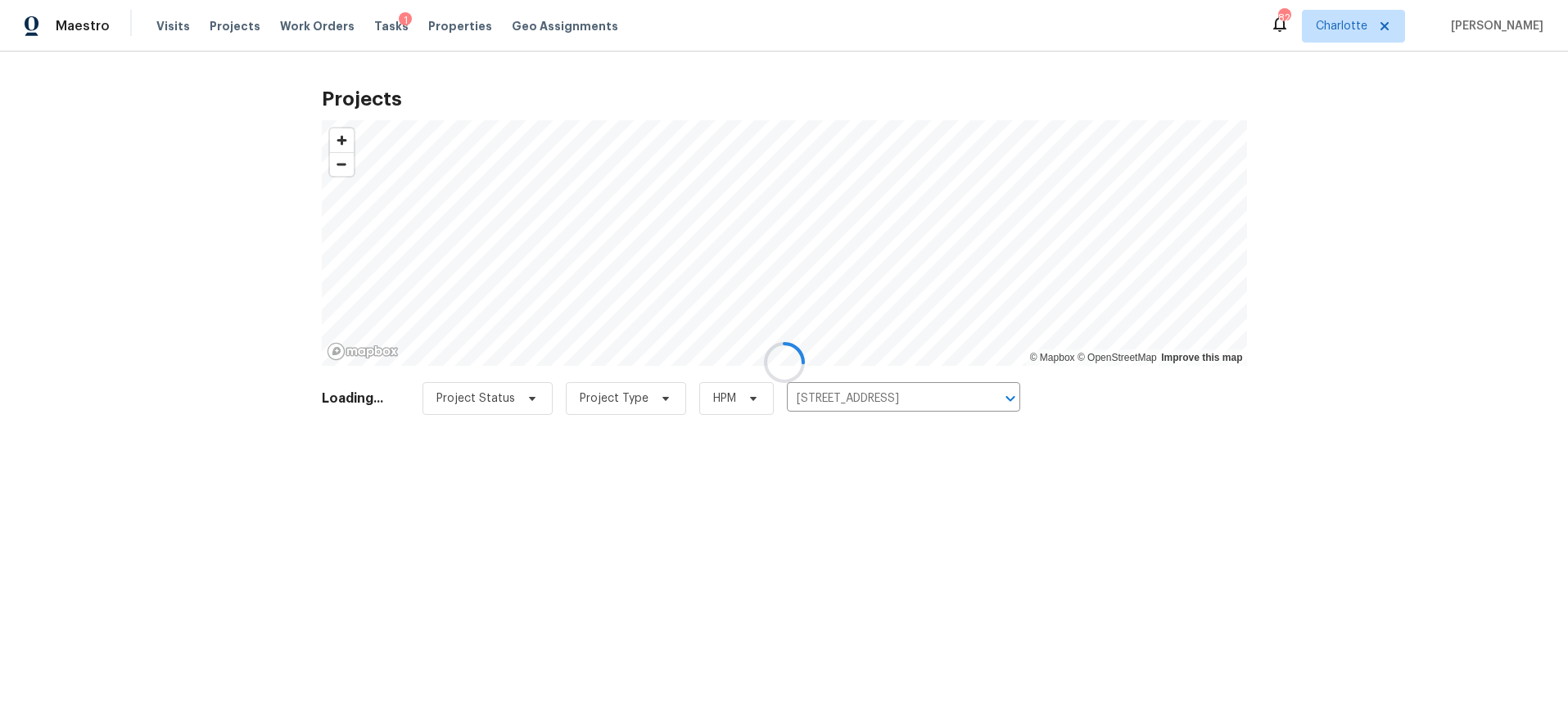
click at [1451, 208] on div at bounding box center [784, 362] width 1568 height 725
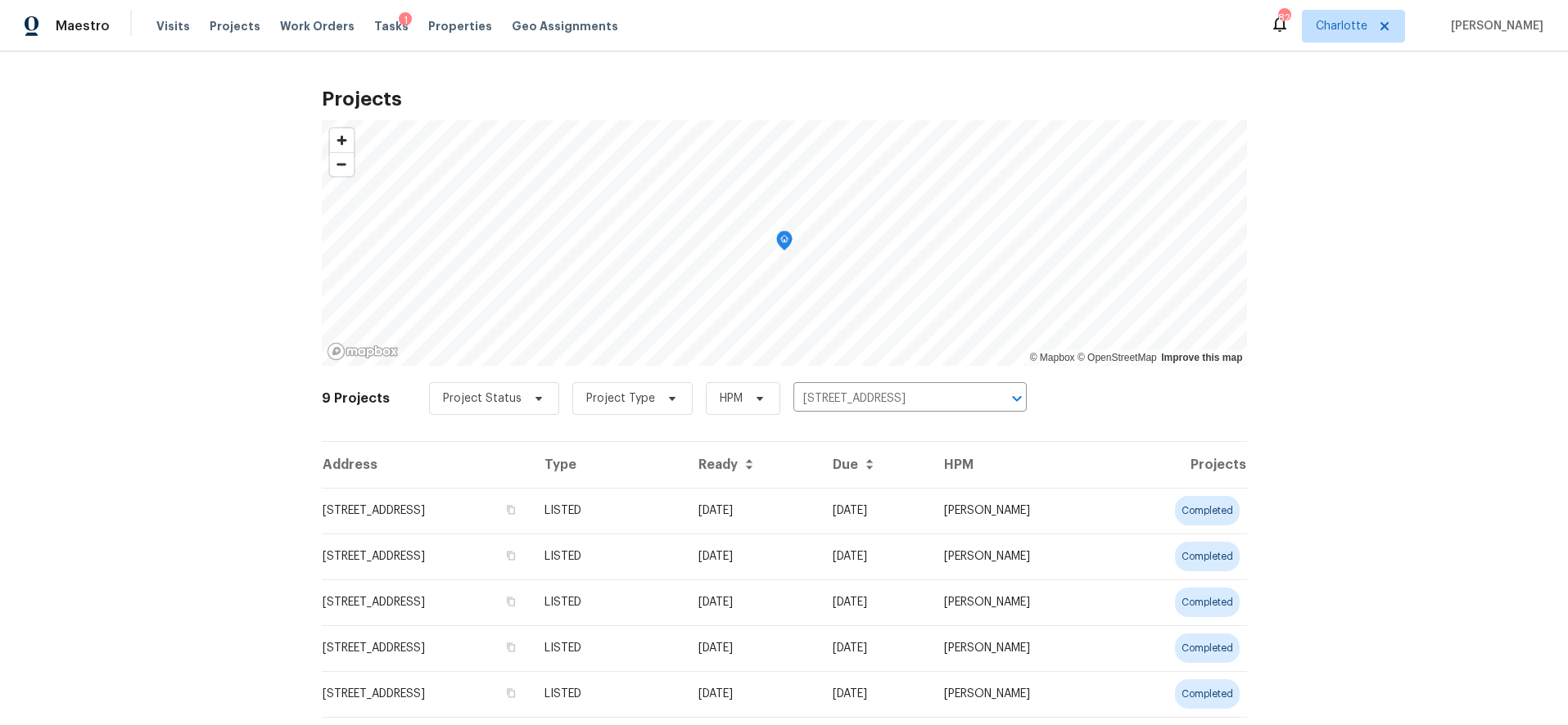
click at [1371, 228] on div "Projects © Mapbox © OpenStreetMap Improve this map 9 Projects Project Status Pr…" at bounding box center [784, 388] width 1568 height 673
click at [531, 523] on td "2008 Sarn Ct, Gastonia, NC 28054" at bounding box center [426, 510] width 209 height 46
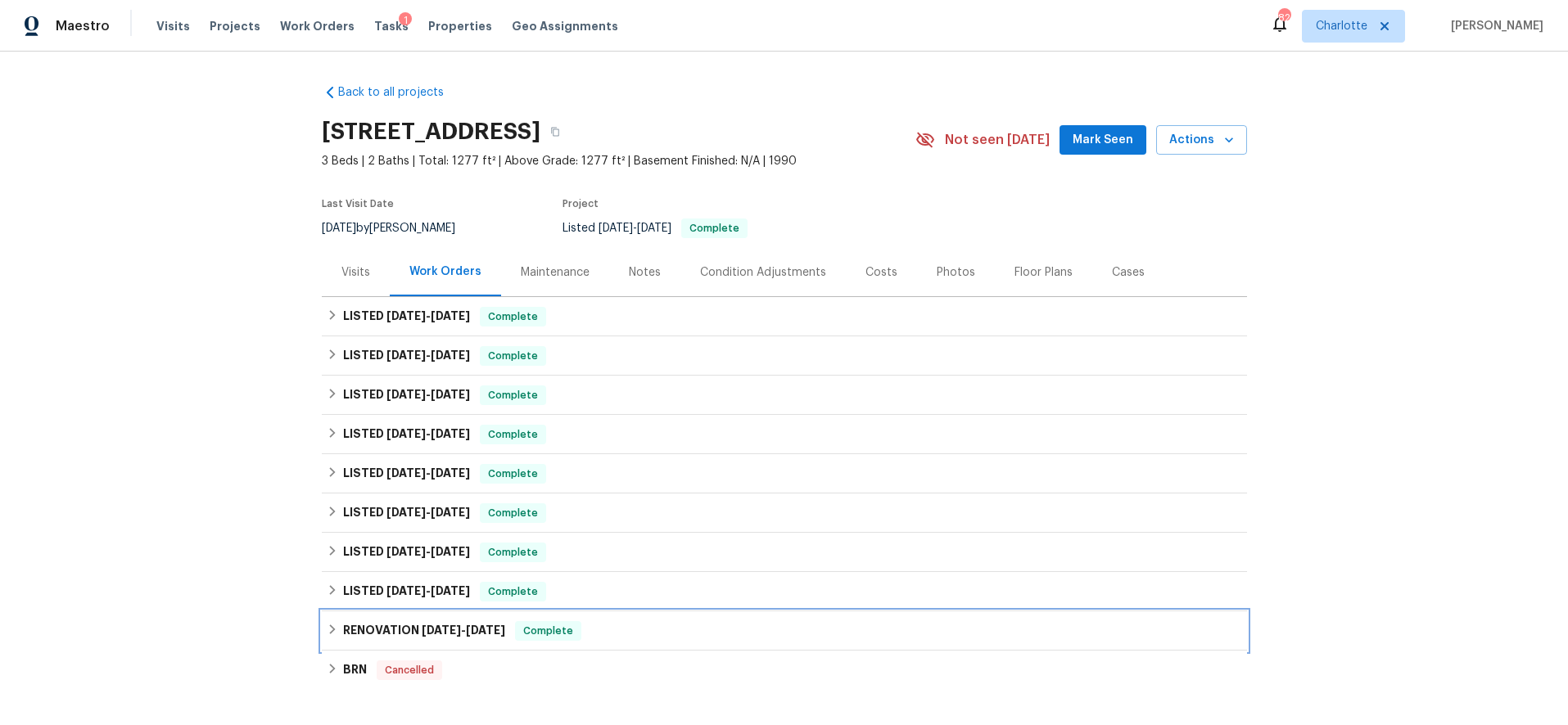
click at [598, 635] on div "RENOVATION 7/1/24 - 8/1/24 Complete" at bounding box center [784, 630] width 915 height 20
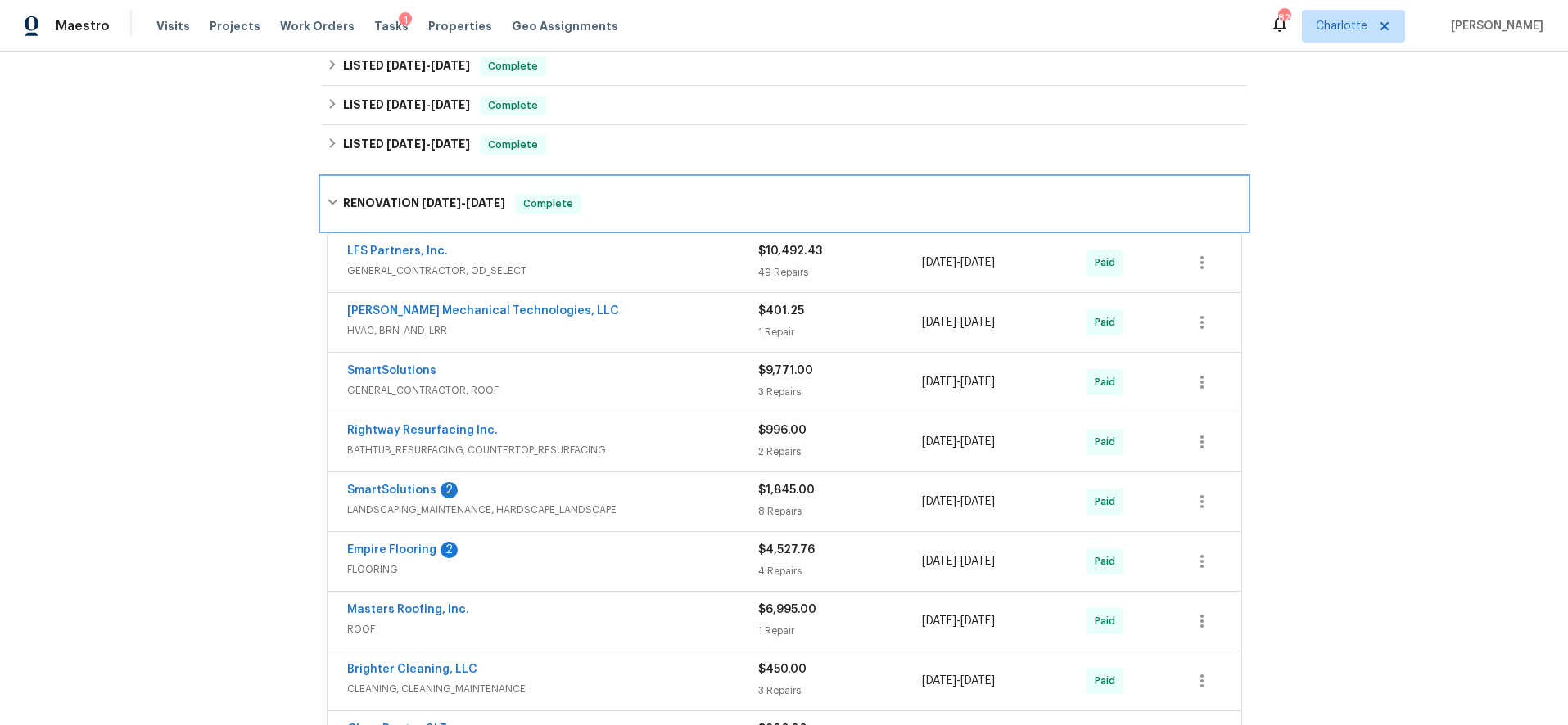
scroll to position [455, 0]
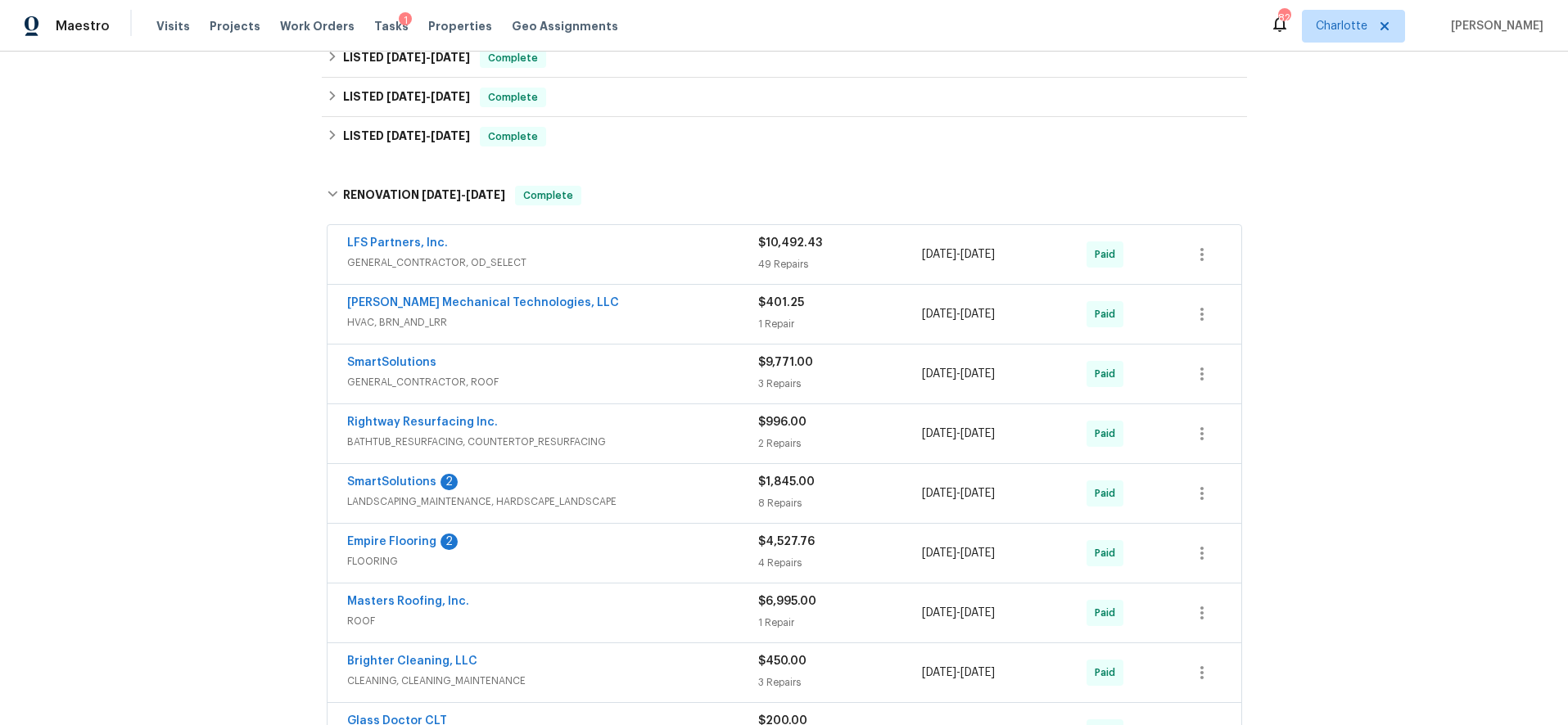
click at [691, 382] on span "GENERAL_CONTRACTOR, ROOF" at bounding box center [553, 382] width 411 height 16
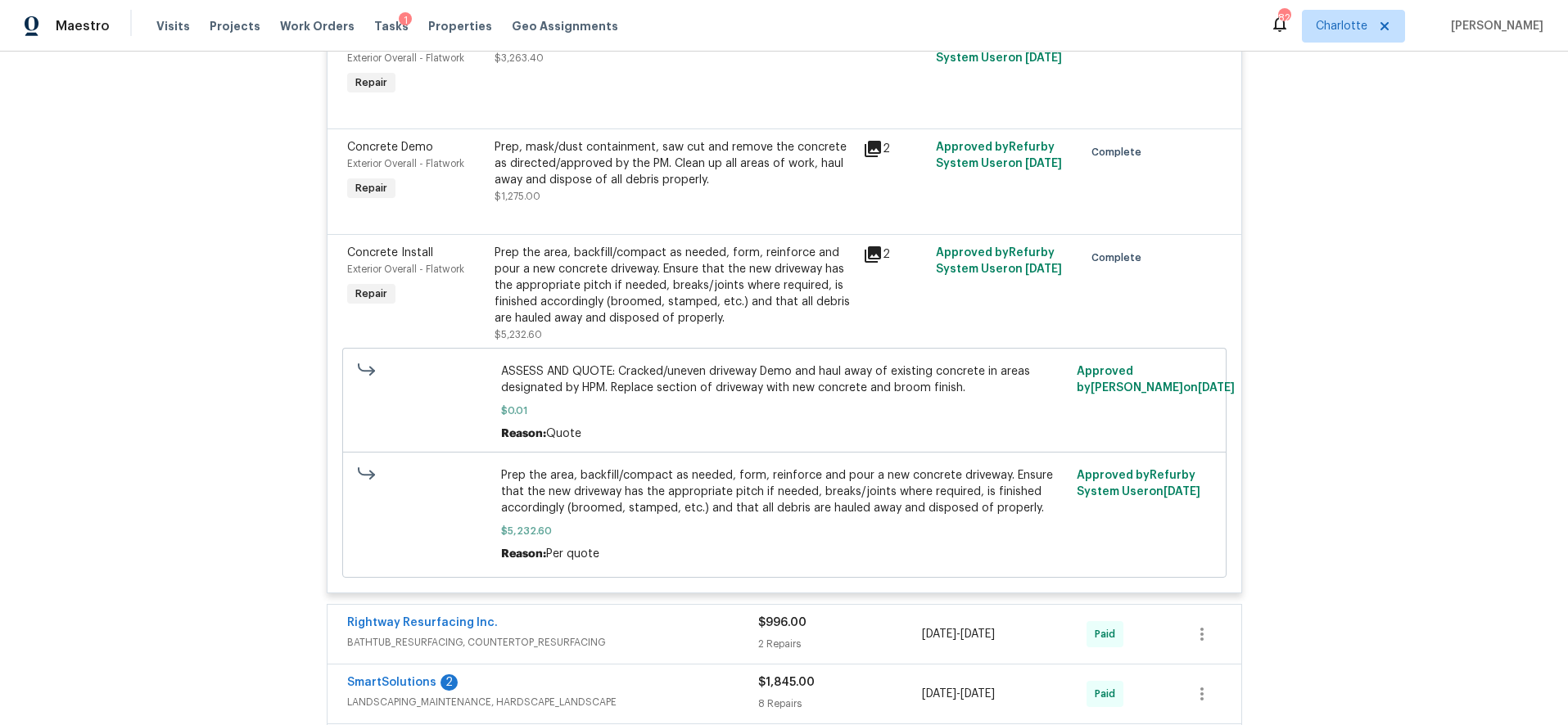
scroll to position [880, 0]
click at [647, 285] on div "Prep the area, backfill/compact as needed, form, reinforce and pour a new concr…" at bounding box center [674, 282] width 358 height 82
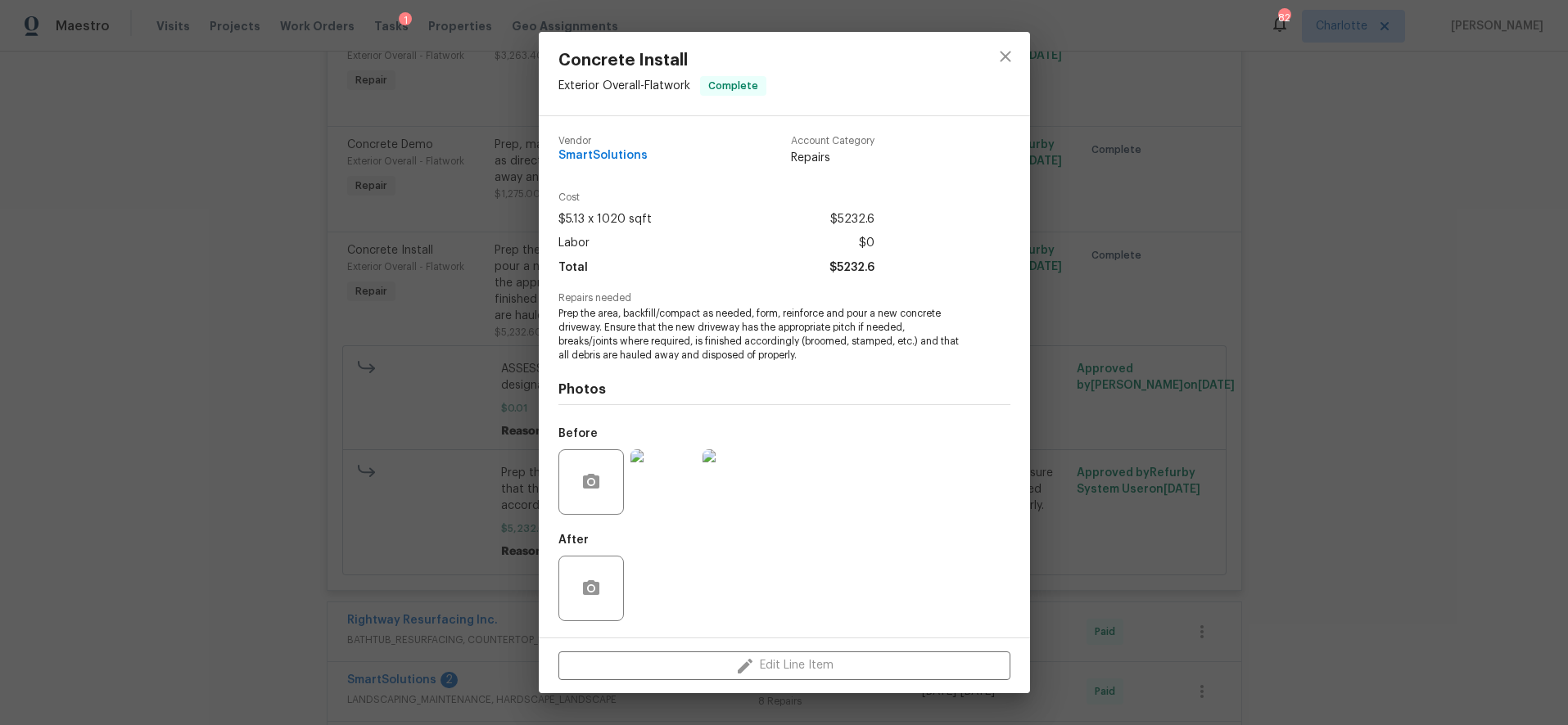
click at [683, 460] on img at bounding box center [663, 482] width 66 height 66
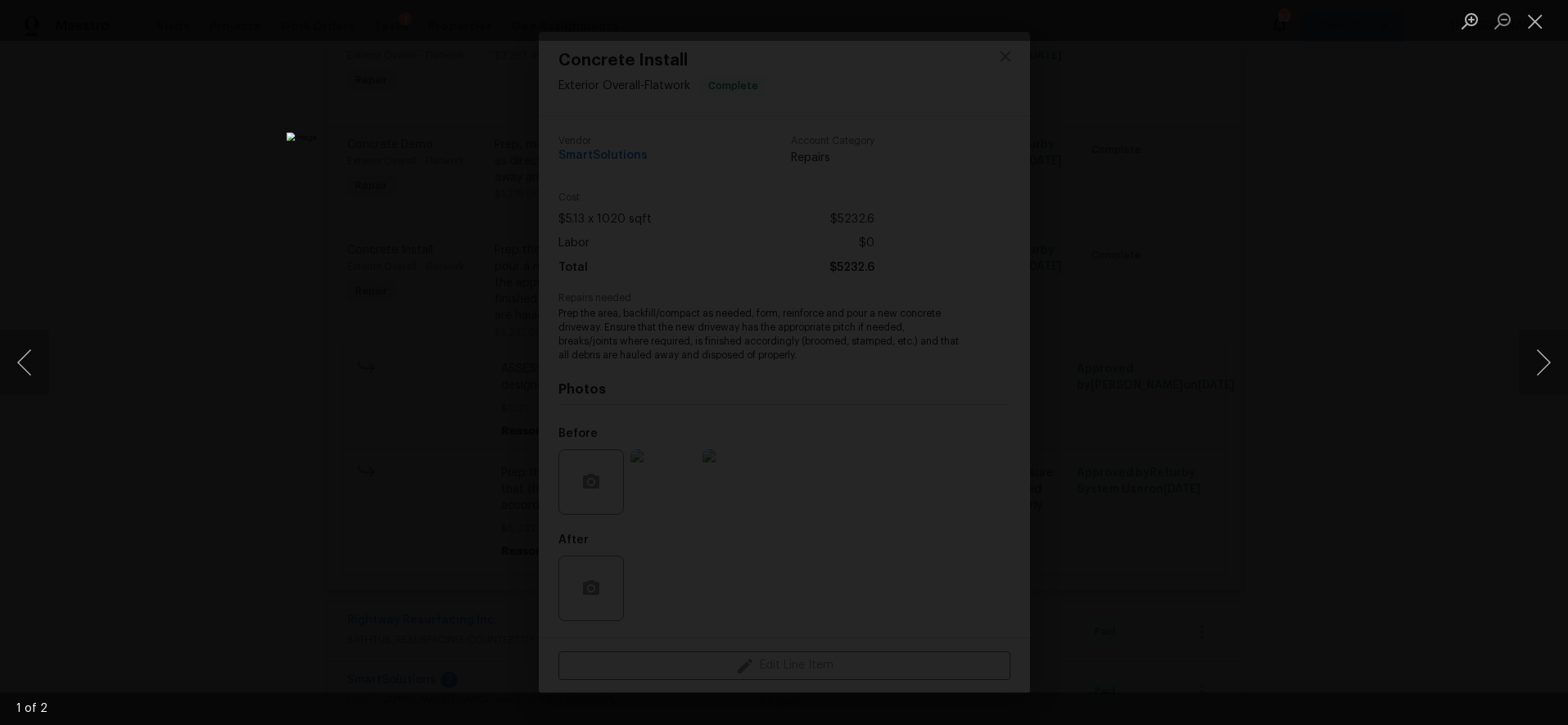
drag, startPoint x: 1266, startPoint y: 272, endPoint x: 1180, endPoint y: 254, distance: 87.9
click at [1266, 272] on div "Lightbox" at bounding box center [784, 362] width 1568 height 725
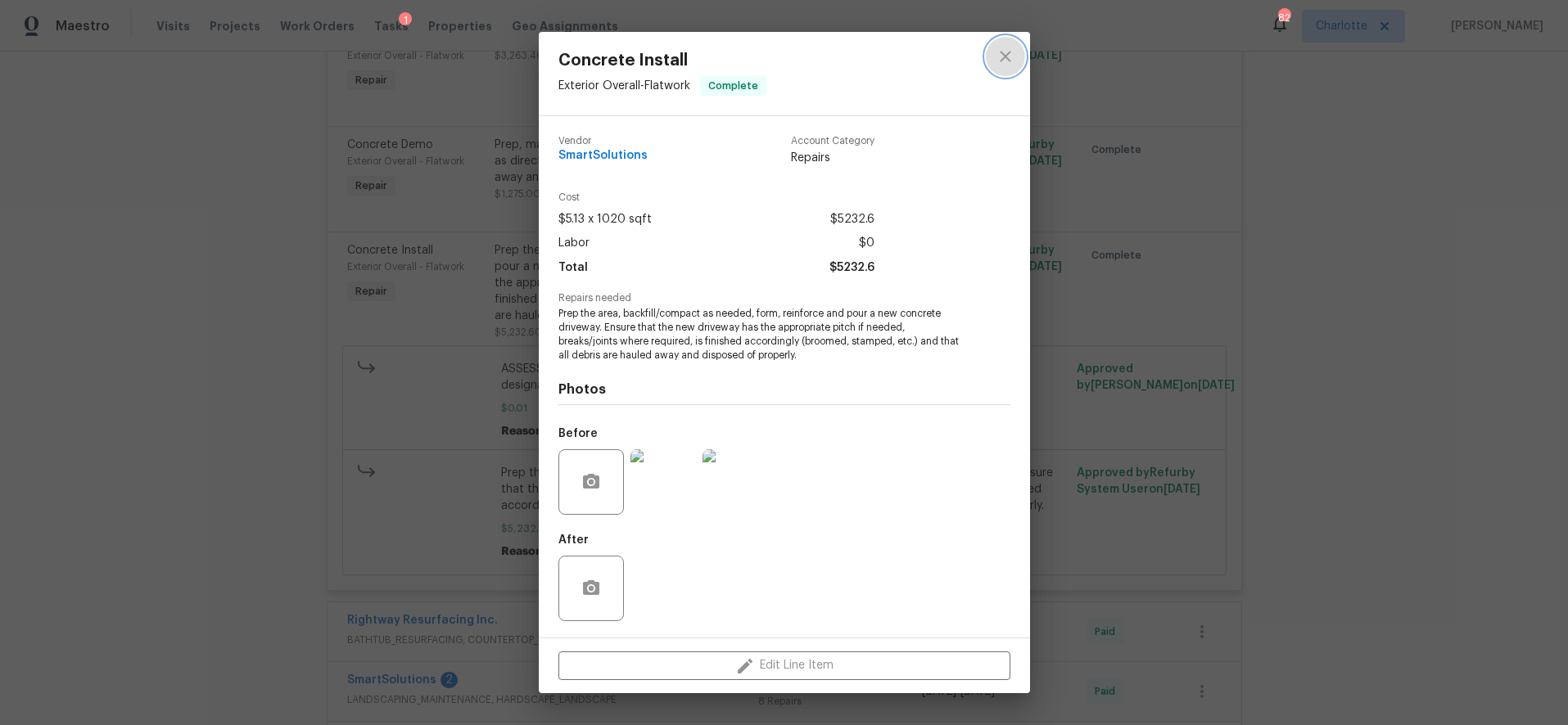
click at [996, 62] on icon "close" at bounding box center [1005, 56] width 20 height 20
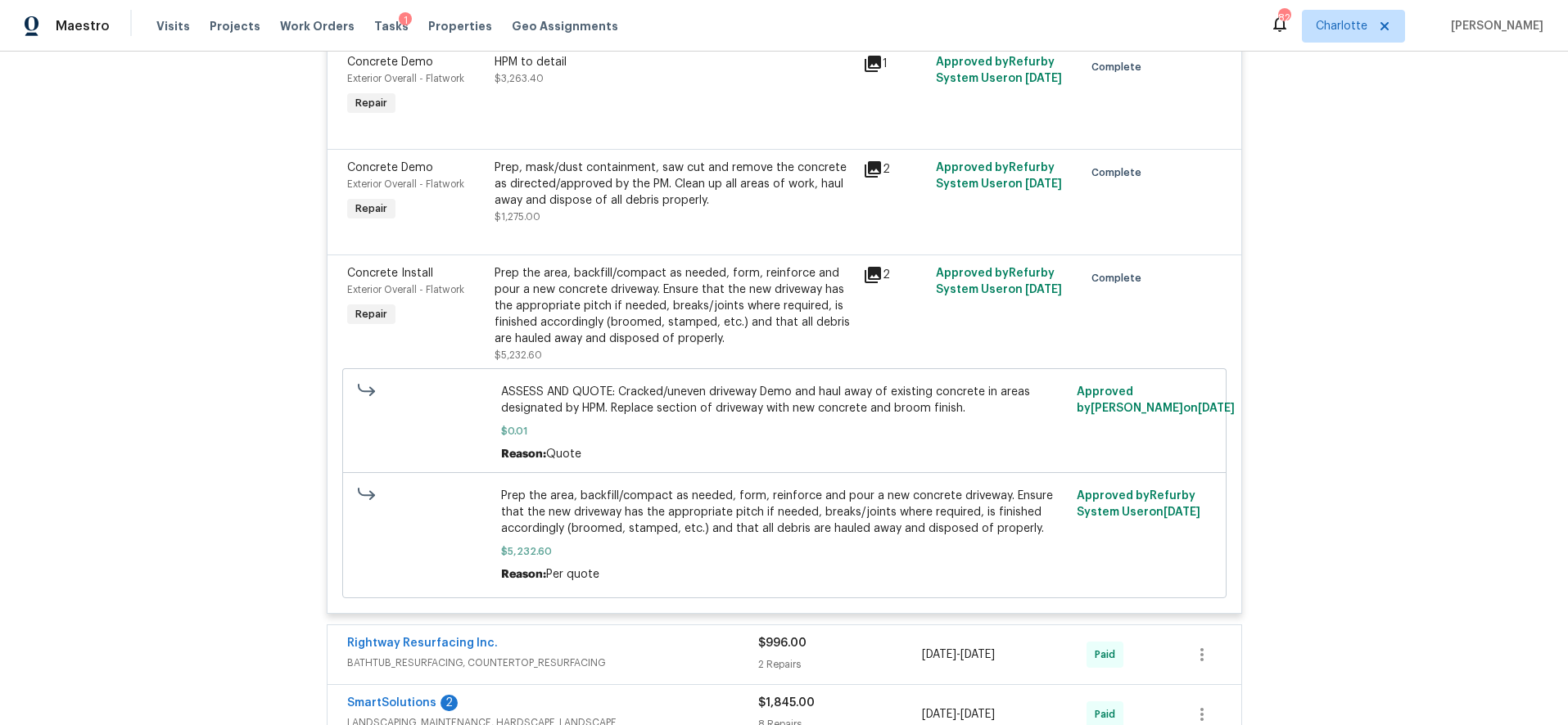
scroll to position [858, 0]
click at [647, 191] on div "Prep, mask/dust containment, saw cut and remove the concrete as directed/approv…" at bounding box center [674, 182] width 358 height 49
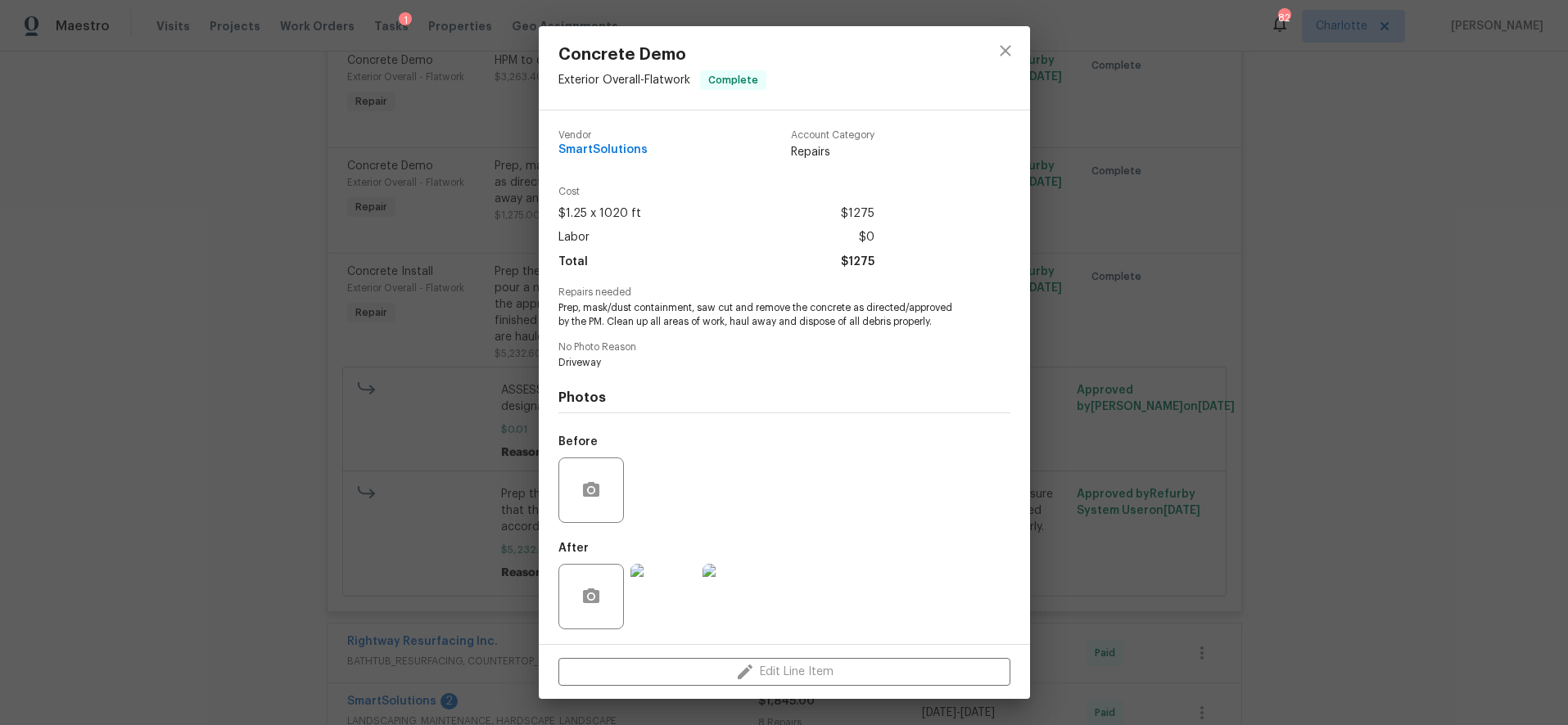
click at [662, 582] on img at bounding box center [663, 597] width 66 height 66
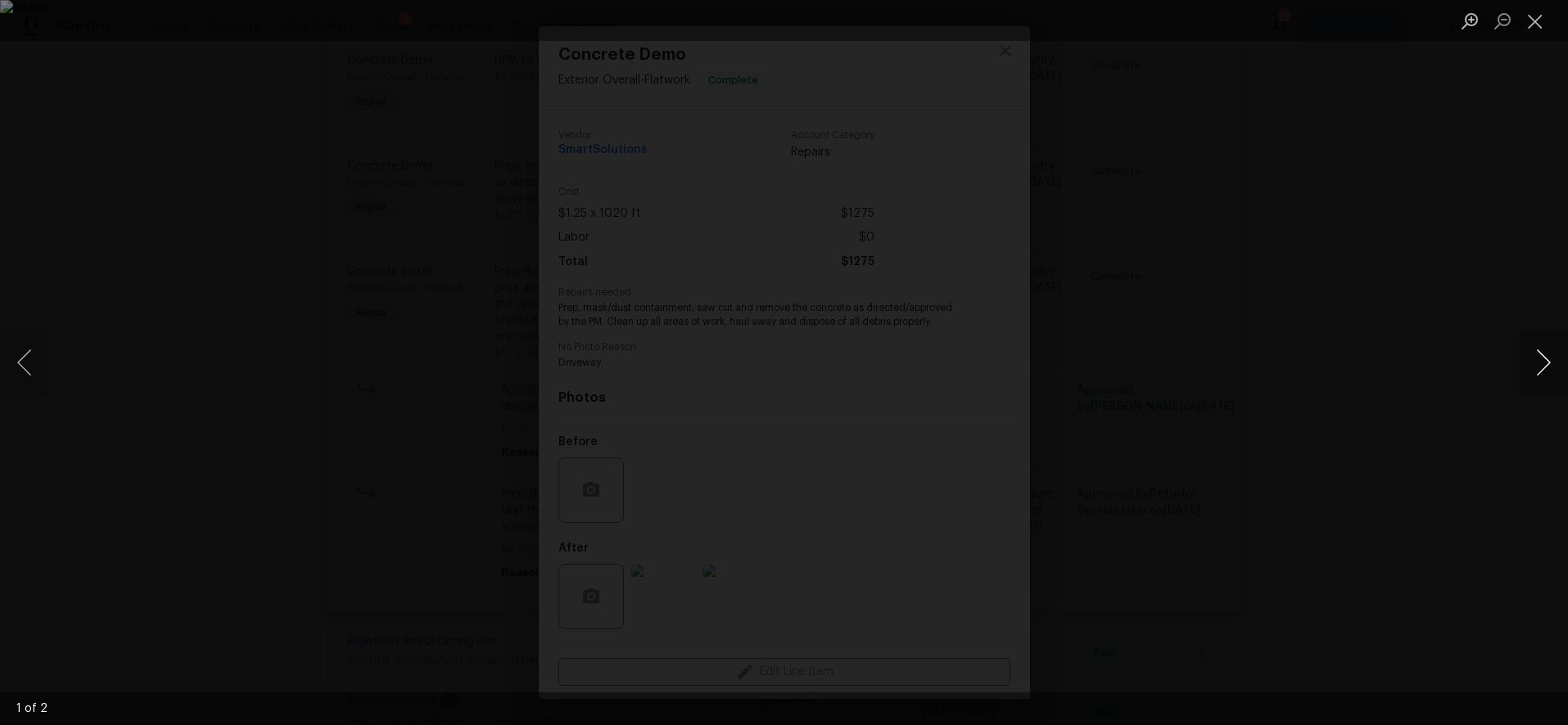
click at [1535, 370] on button "Next image" at bounding box center [1543, 363] width 49 height 66
click at [1353, 189] on div "Lightbox" at bounding box center [784, 362] width 1568 height 725
click at [998, 53] on div "Lightbox" at bounding box center [784, 362] width 1568 height 725
click at [1367, 155] on div "Lightbox" at bounding box center [784, 362] width 1568 height 725
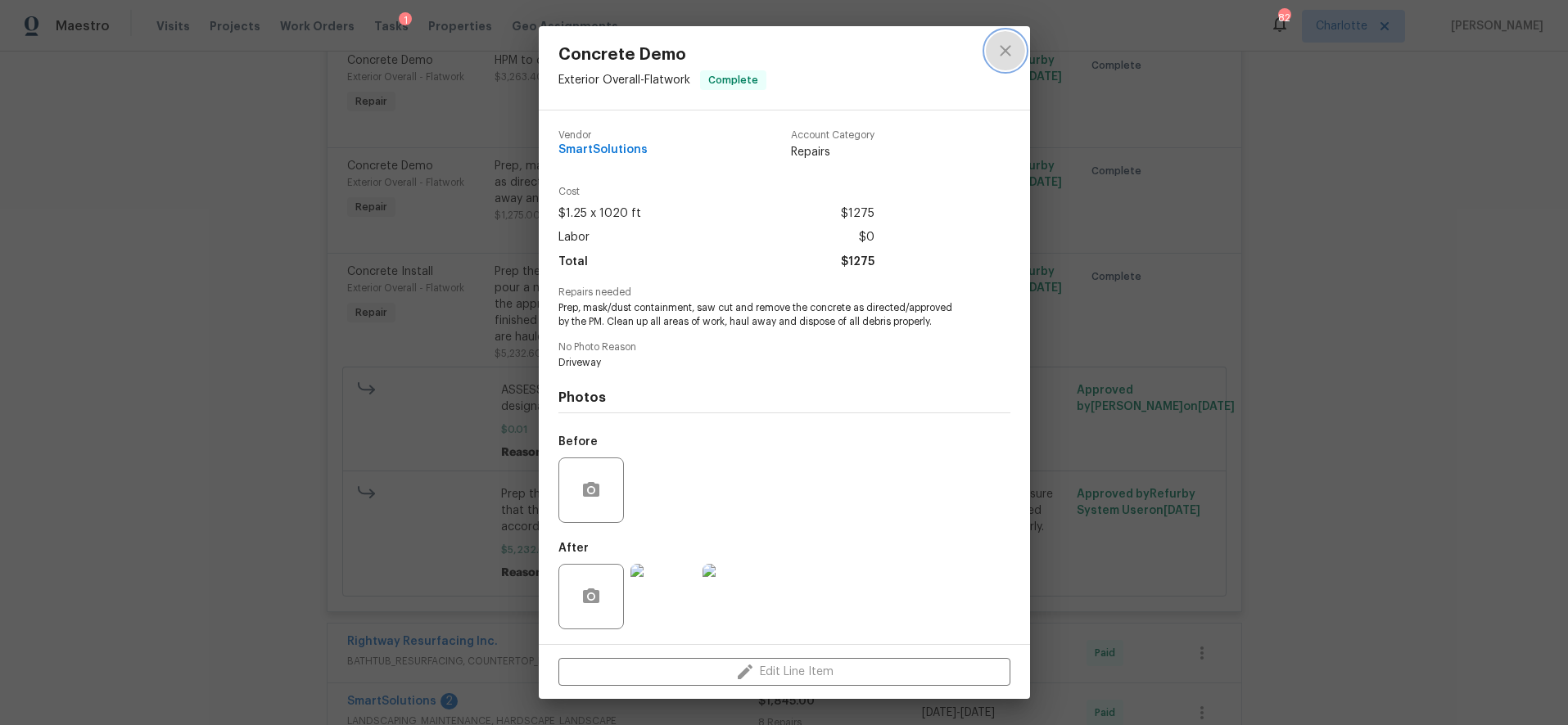
click at [1003, 52] on icon "close" at bounding box center [1004, 50] width 10 height 10
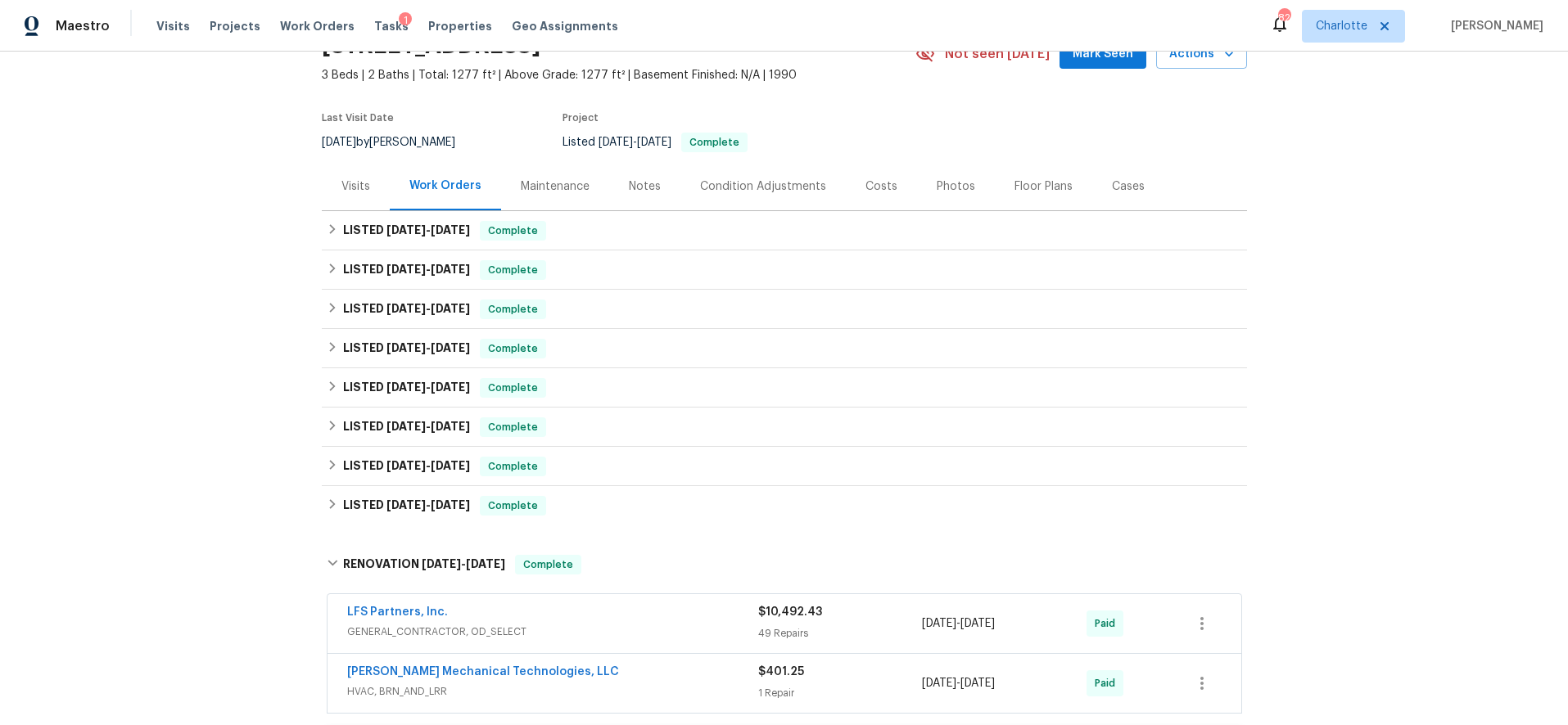
scroll to position [0, 0]
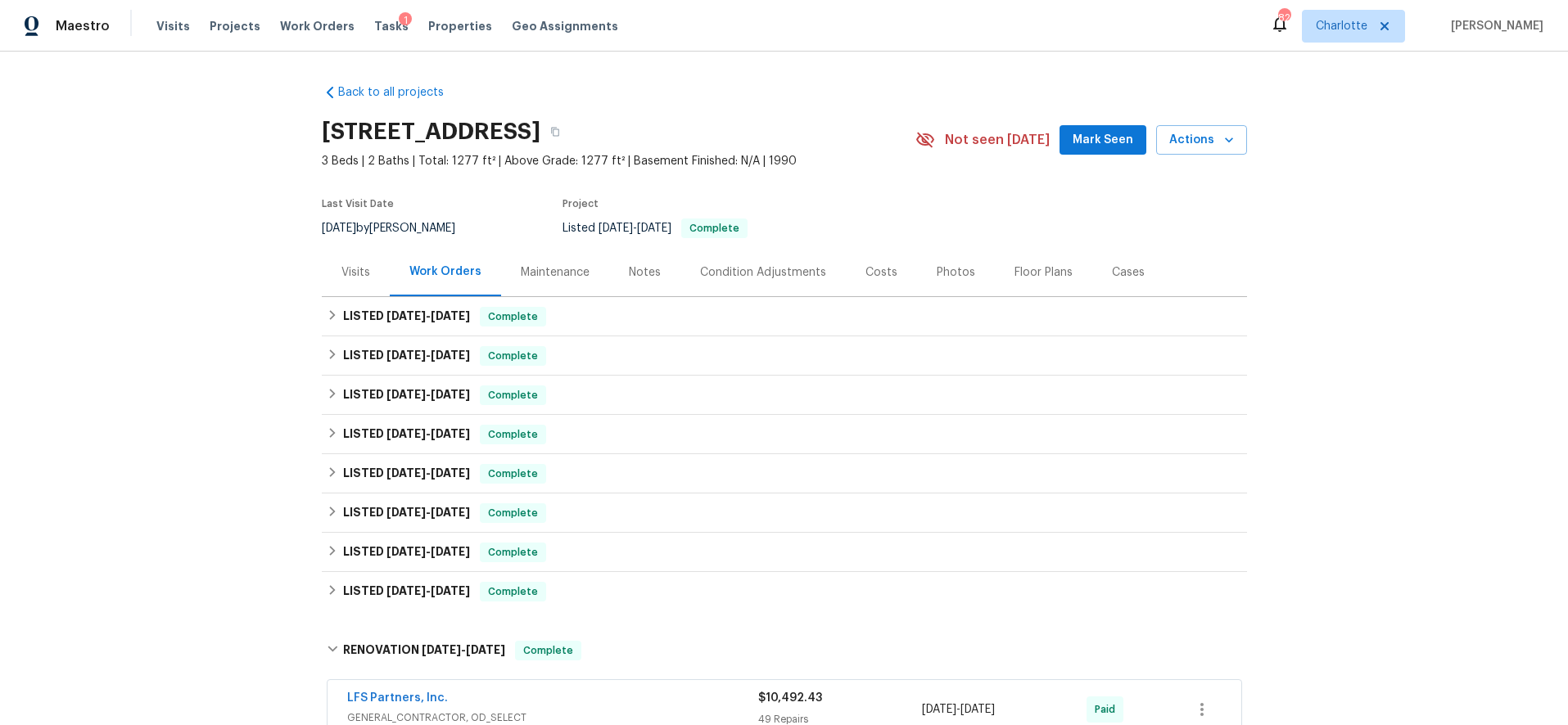
click at [875, 278] on div "Costs" at bounding box center [881, 272] width 32 height 16
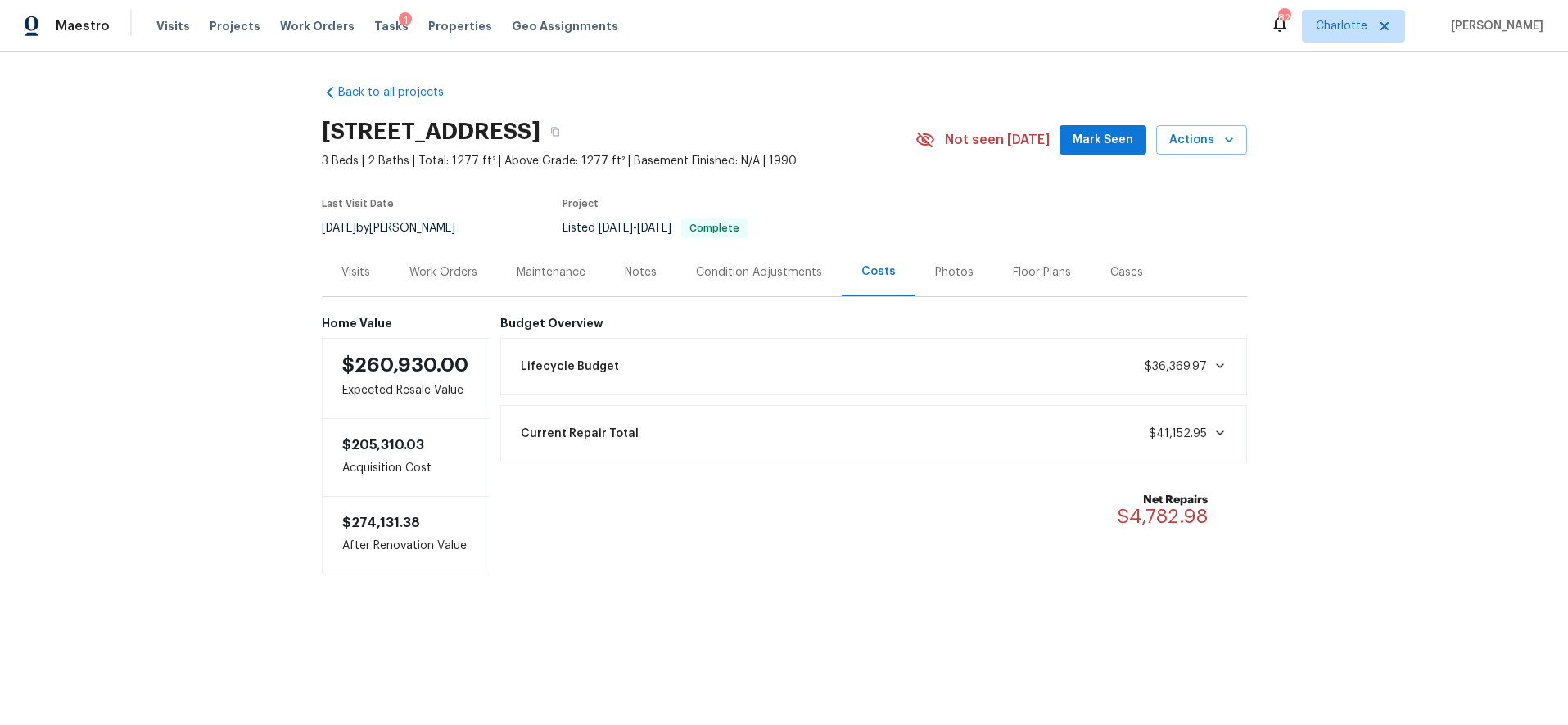
click at [419, 266] on div "Work Orders" at bounding box center [443, 272] width 68 height 16
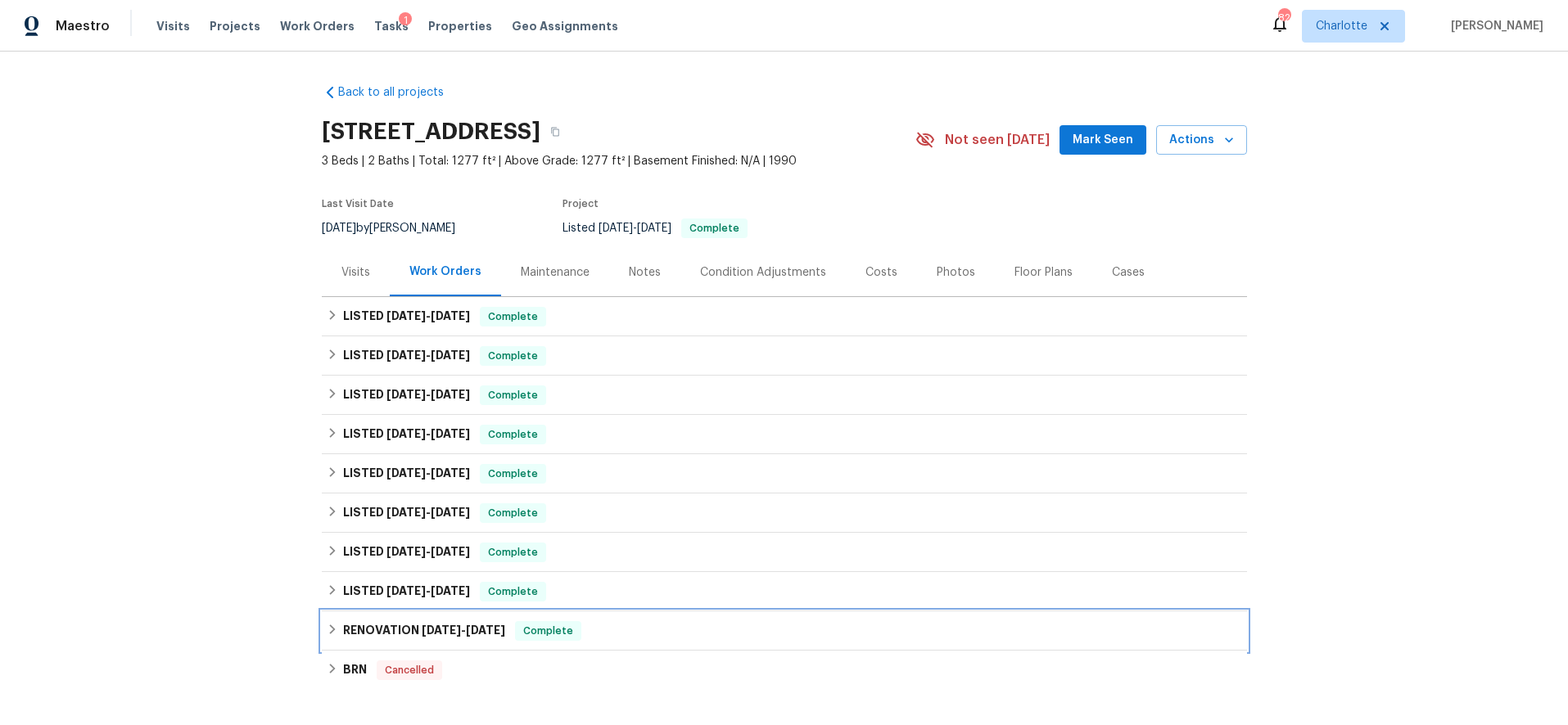
click at [465, 627] on span "8/1/24" at bounding box center [485, 630] width 39 height 11
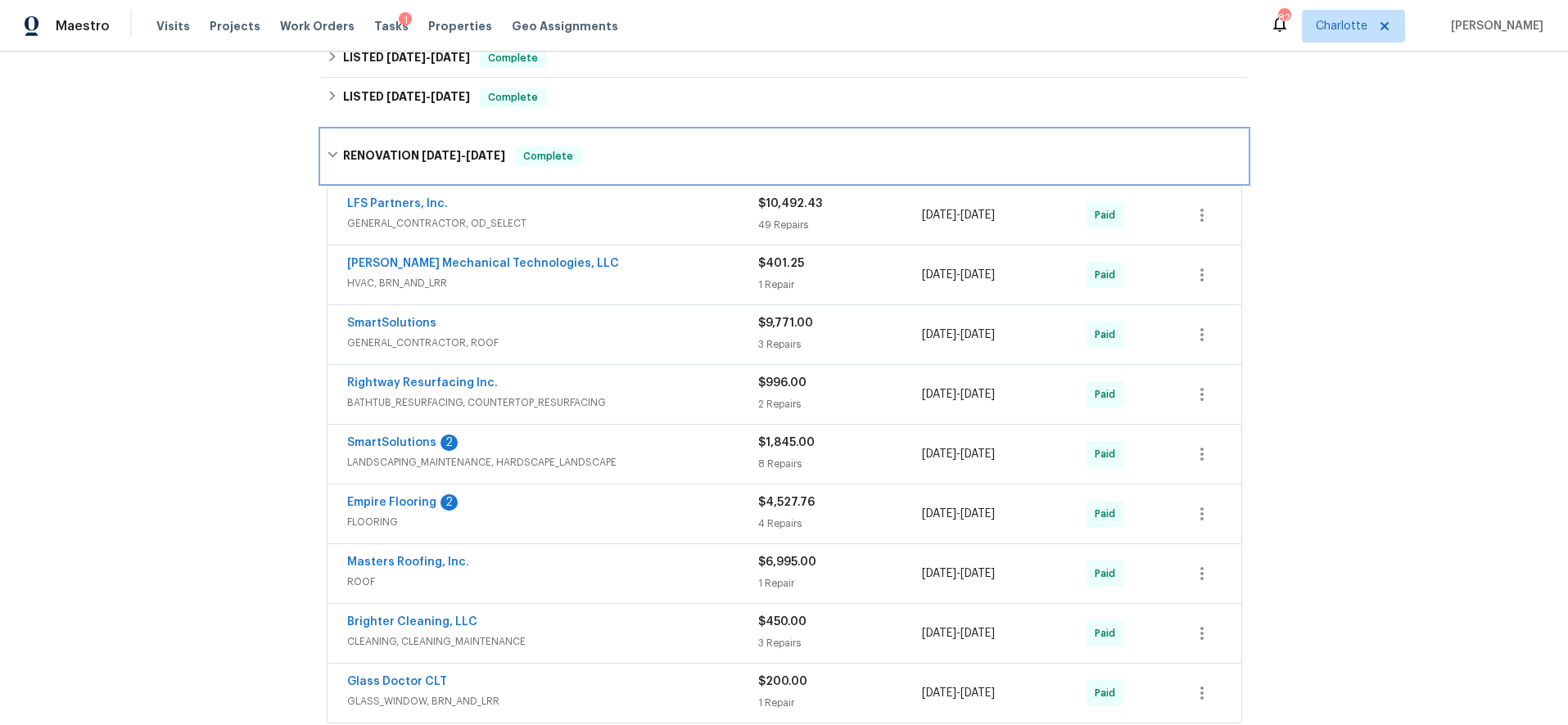
scroll to position [495, 0]
click at [664, 574] on span "ROOF" at bounding box center [553, 581] width 411 height 16
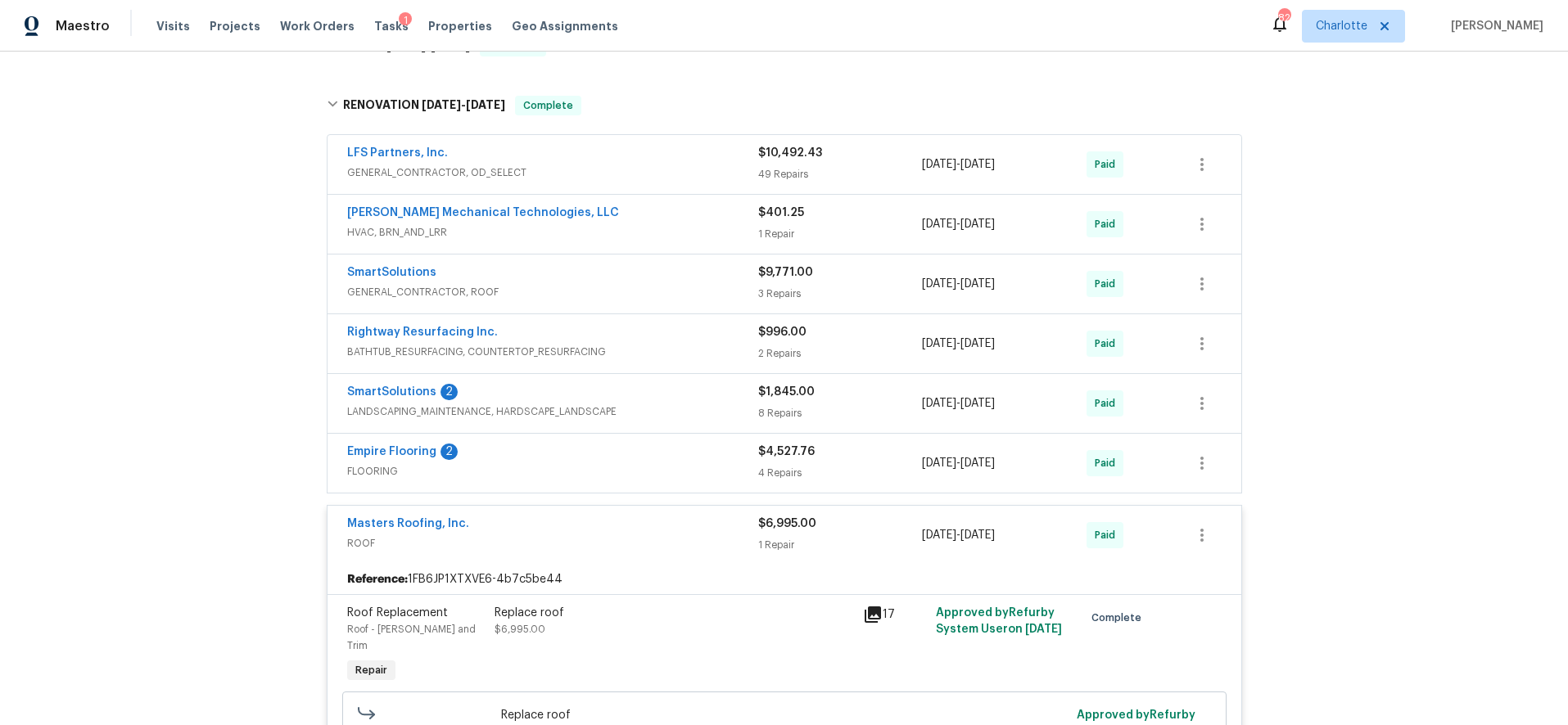
scroll to position [548, 0]
click at [724, 632] on div "Replace roof $6,995.00" at bounding box center [674, 618] width 358 height 33
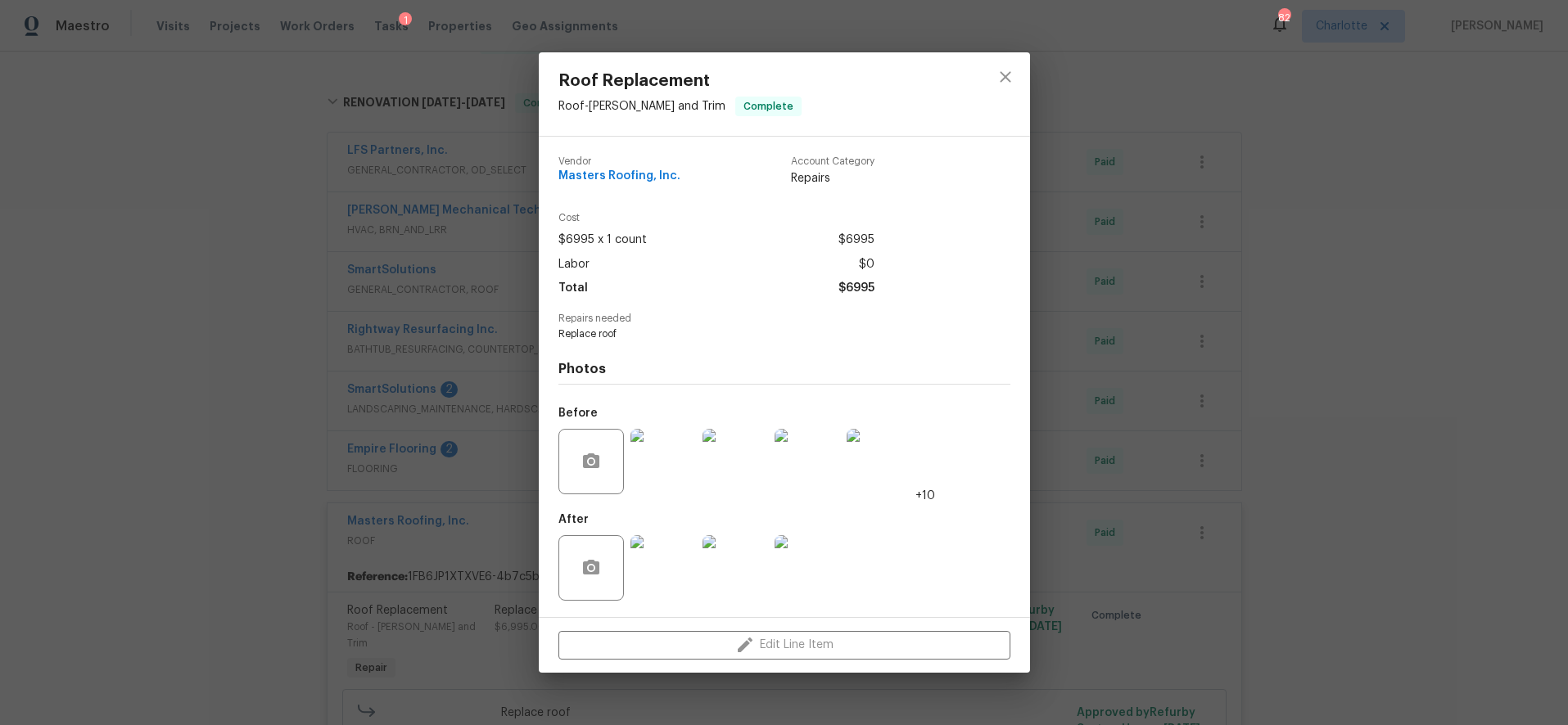
click at [675, 456] on img at bounding box center [663, 461] width 66 height 66
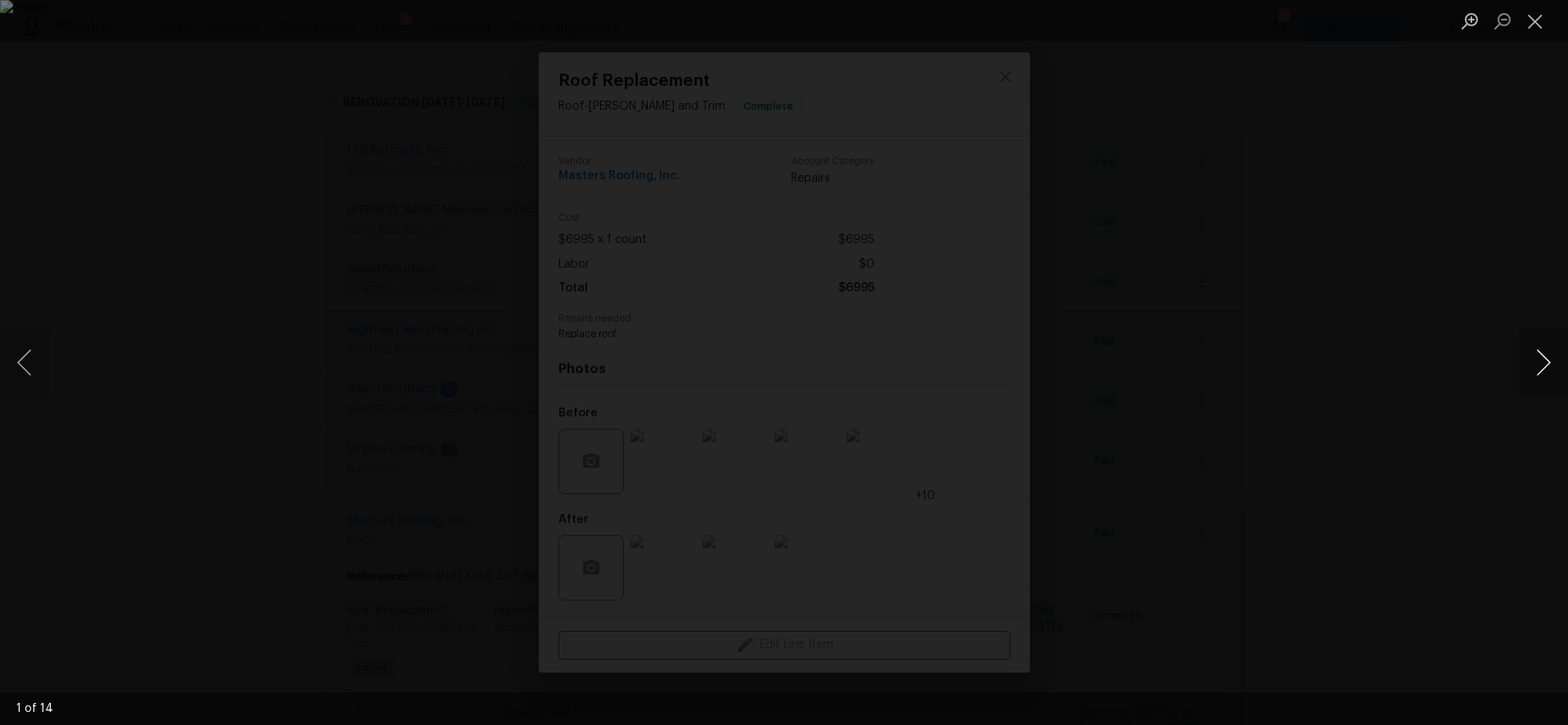
click at [1539, 351] on button "Next image" at bounding box center [1543, 363] width 49 height 66
click at [1534, 363] on button "Next image" at bounding box center [1543, 363] width 49 height 66
click at [1530, 359] on button "Next image" at bounding box center [1543, 363] width 49 height 66
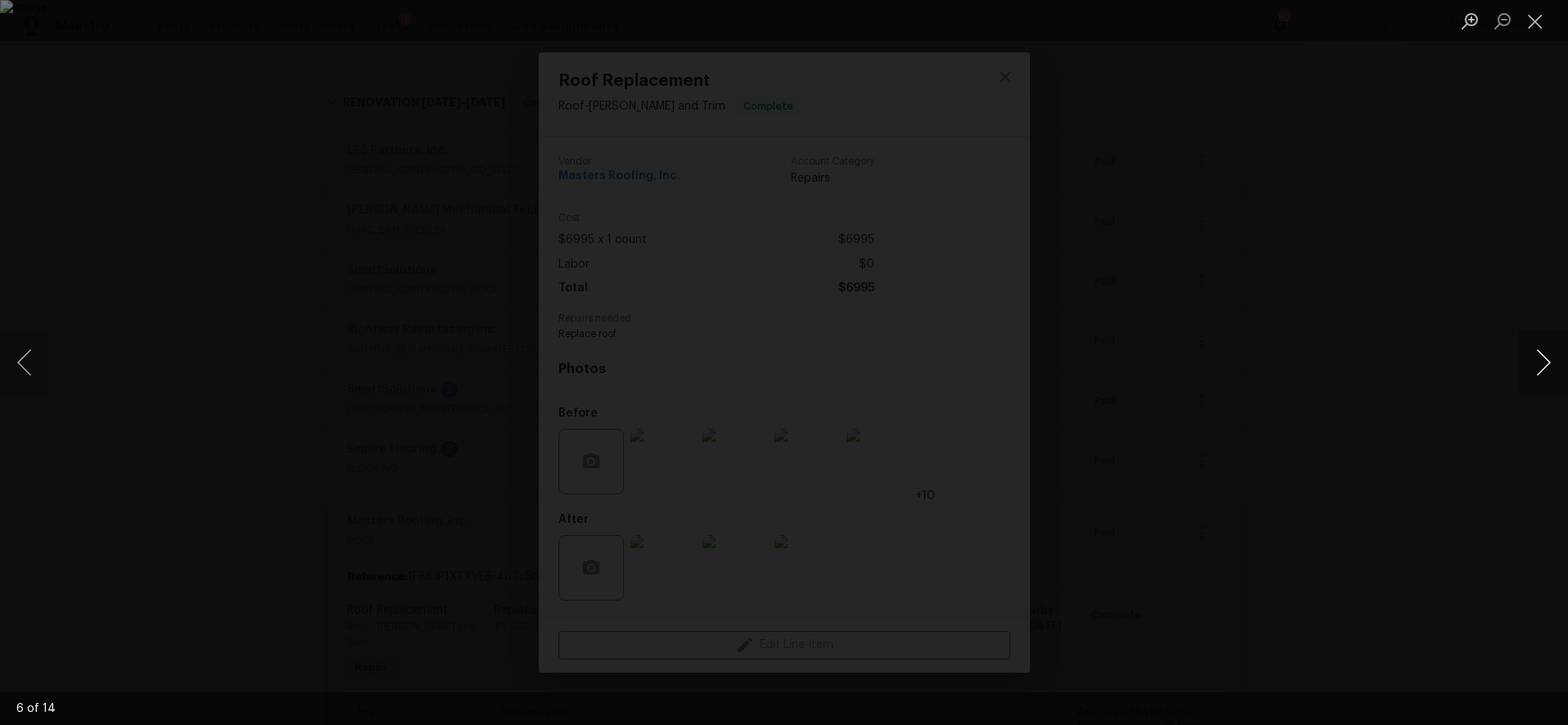
click at [1530, 359] on button "Next image" at bounding box center [1543, 363] width 49 height 66
drag, startPoint x: 1368, startPoint y: 260, endPoint x: 1328, endPoint y: 260, distance: 40.0
click at [1368, 260] on div "Lightbox" at bounding box center [784, 362] width 1568 height 725
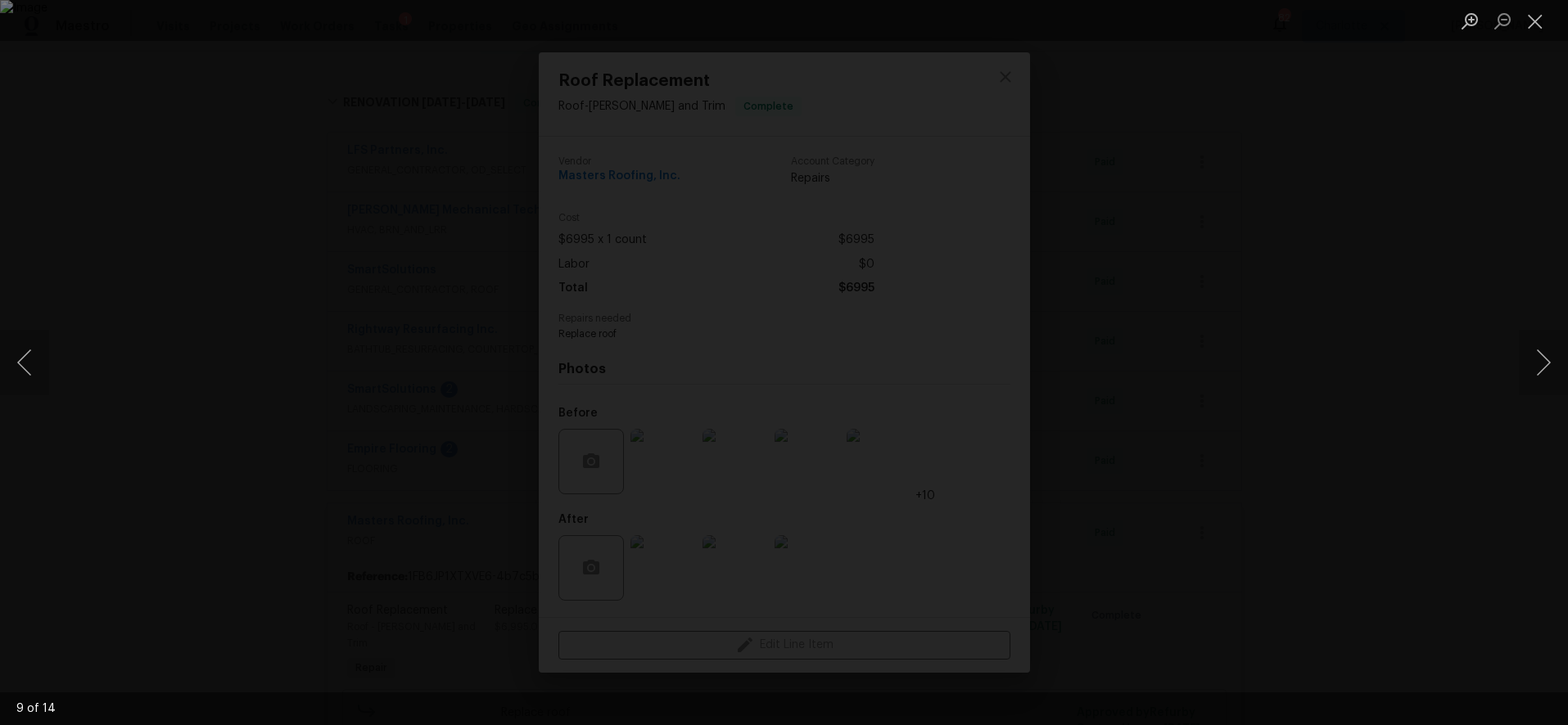
click at [1378, 168] on div "Lightbox" at bounding box center [784, 362] width 1568 height 725
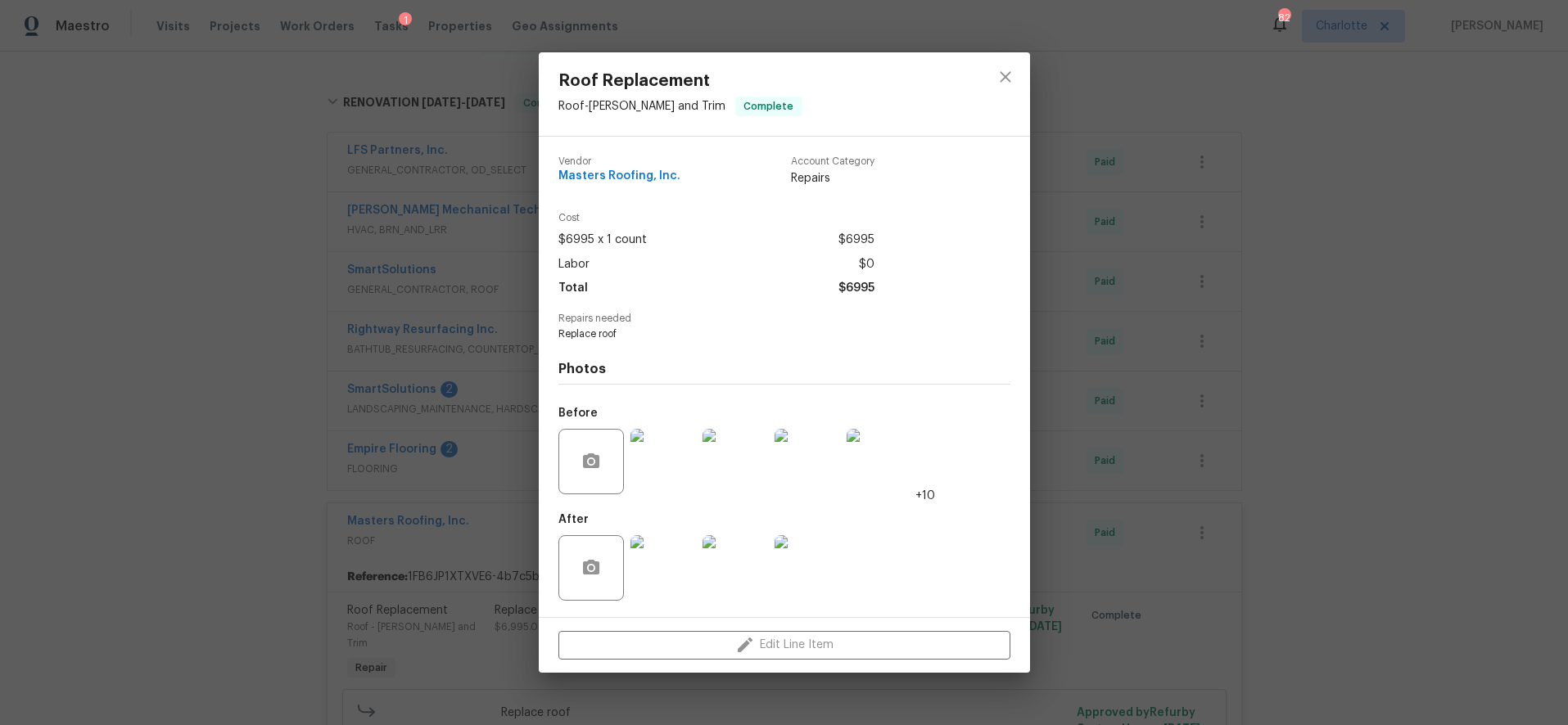
click at [669, 567] on img at bounding box center [663, 568] width 66 height 66
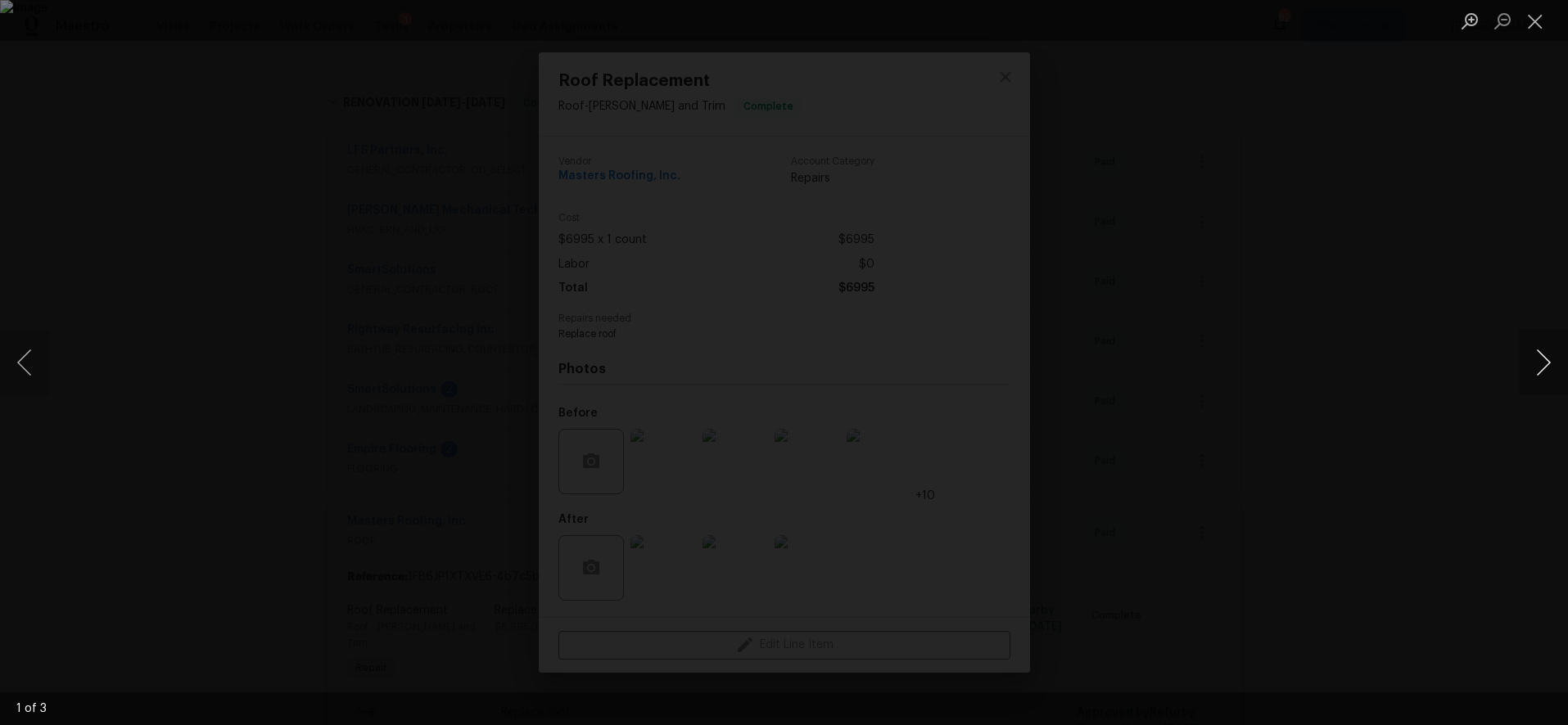
click at [1538, 357] on button "Next image" at bounding box center [1543, 363] width 49 height 66
click at [1512, 219] on div "Lightbox" at bounding box center [784, 362] width 1568 height 725
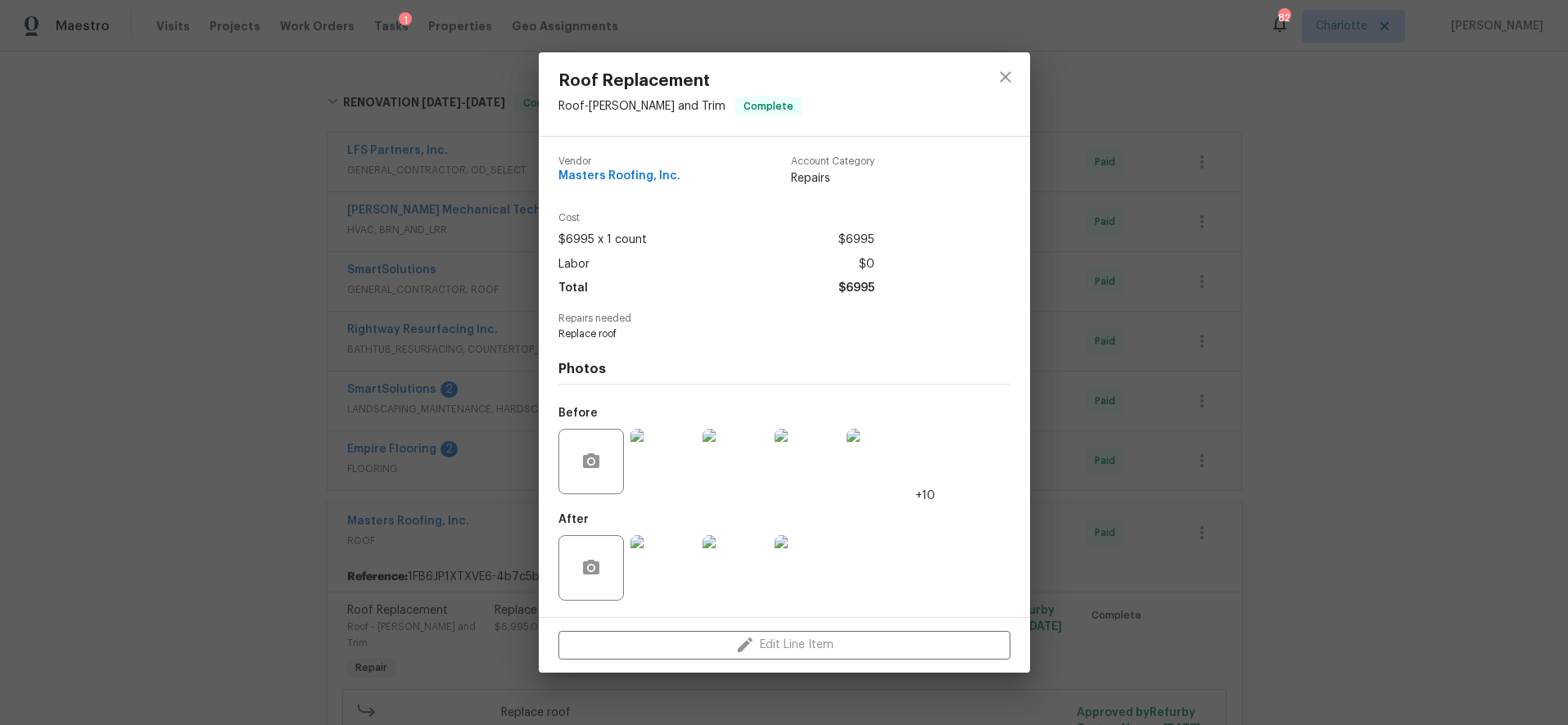
drag, startPoint x: 1251, startPoint y: 181, endPoint x: 1139, endPoint y: 144, distance: 118.0
click at [1249, 180] on div "Roof Replacement Roof - Eaves and Trim Complete Vendor Masters Roofing, Inc. Ac…" at bounding box center [784, 362] width 1568 height 725
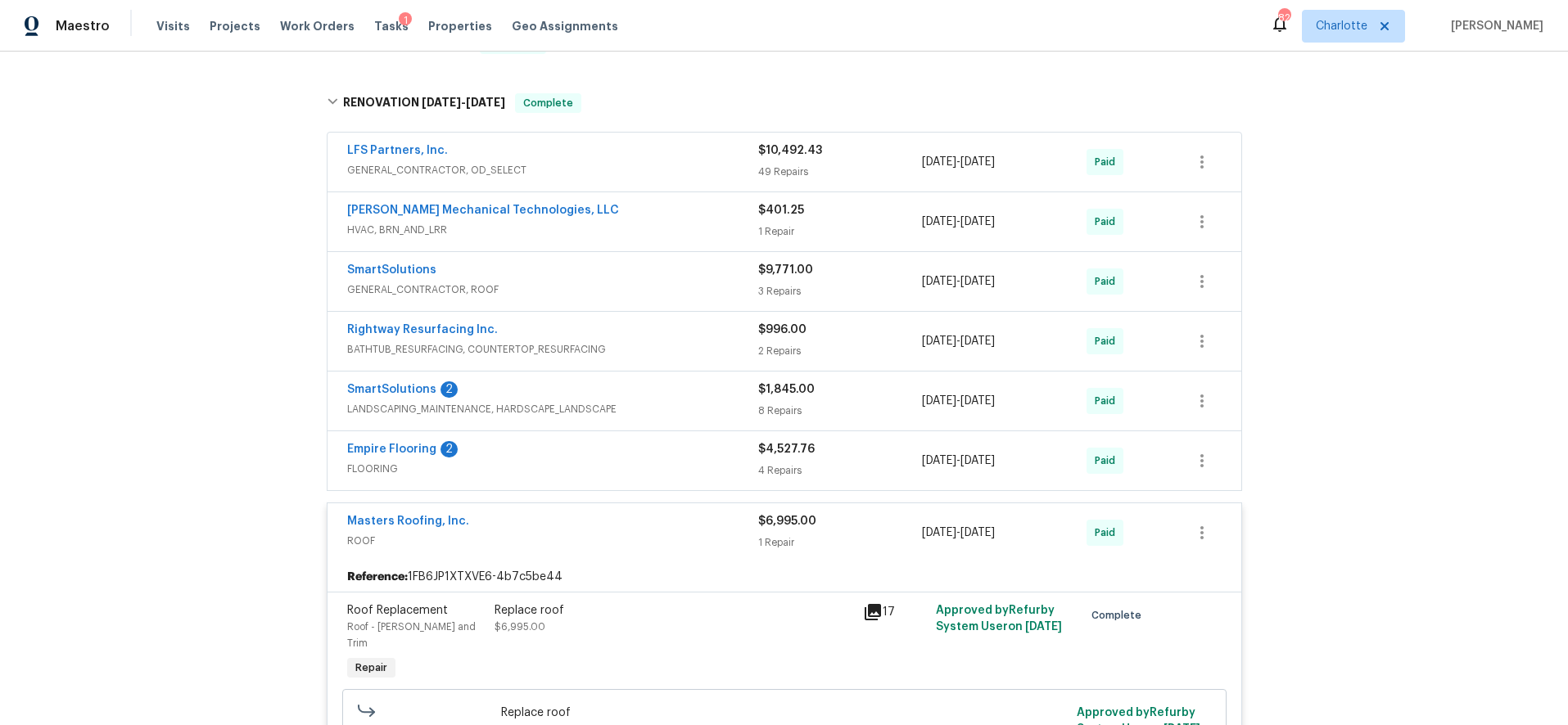
click at [608, 551] on div "Masters Roofing, Inc. ROOF" at bounding box center [553, 533] width 411 height 39
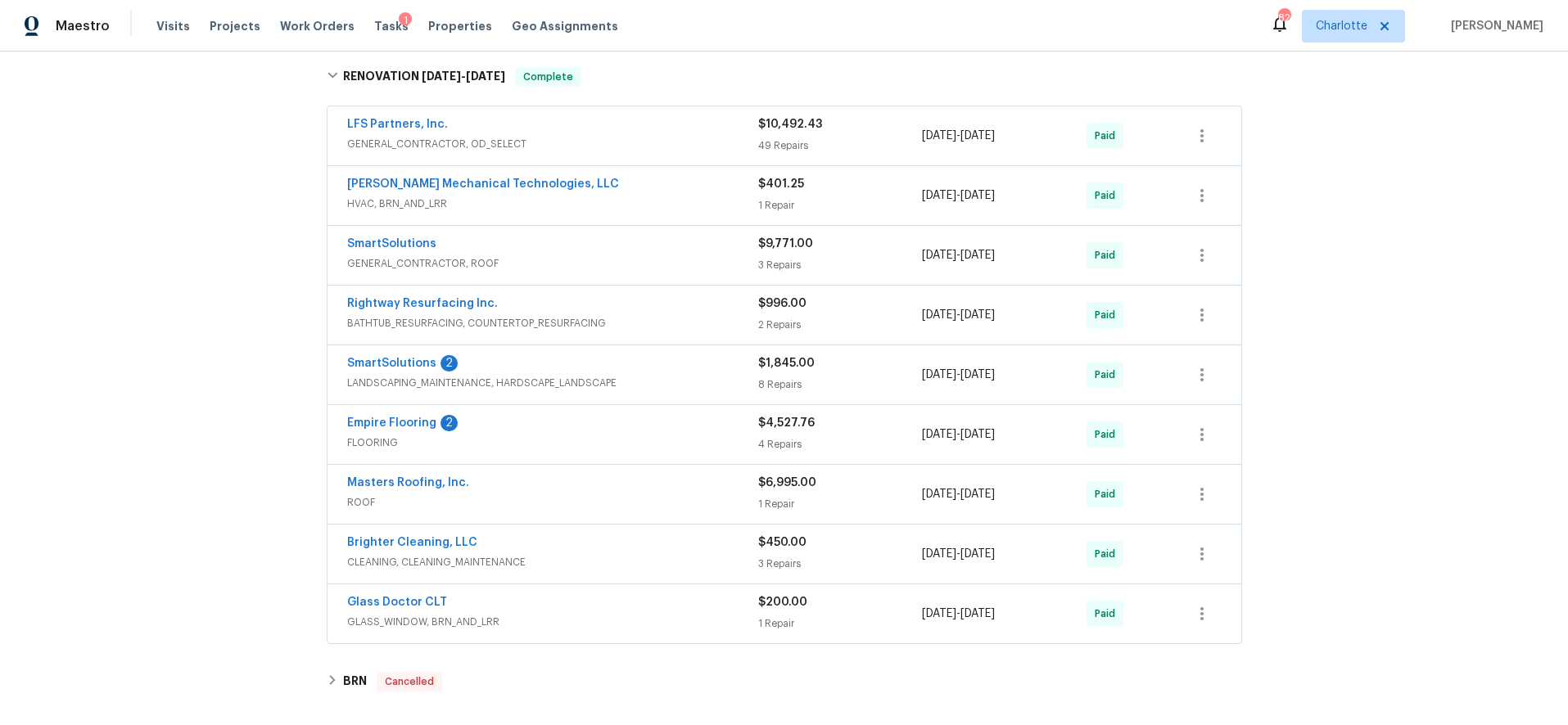
scroll to position [579, 0]
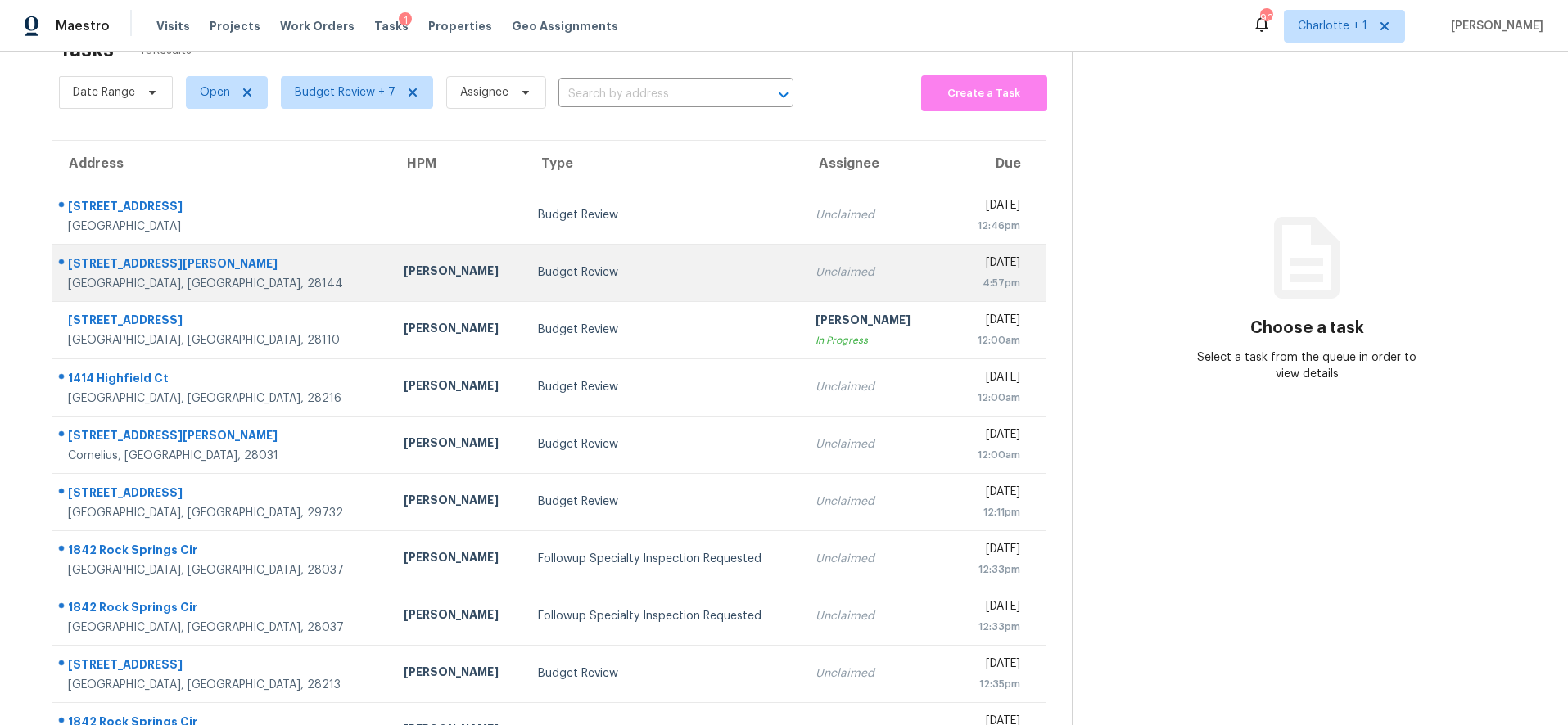
scroll to position [50, 0]
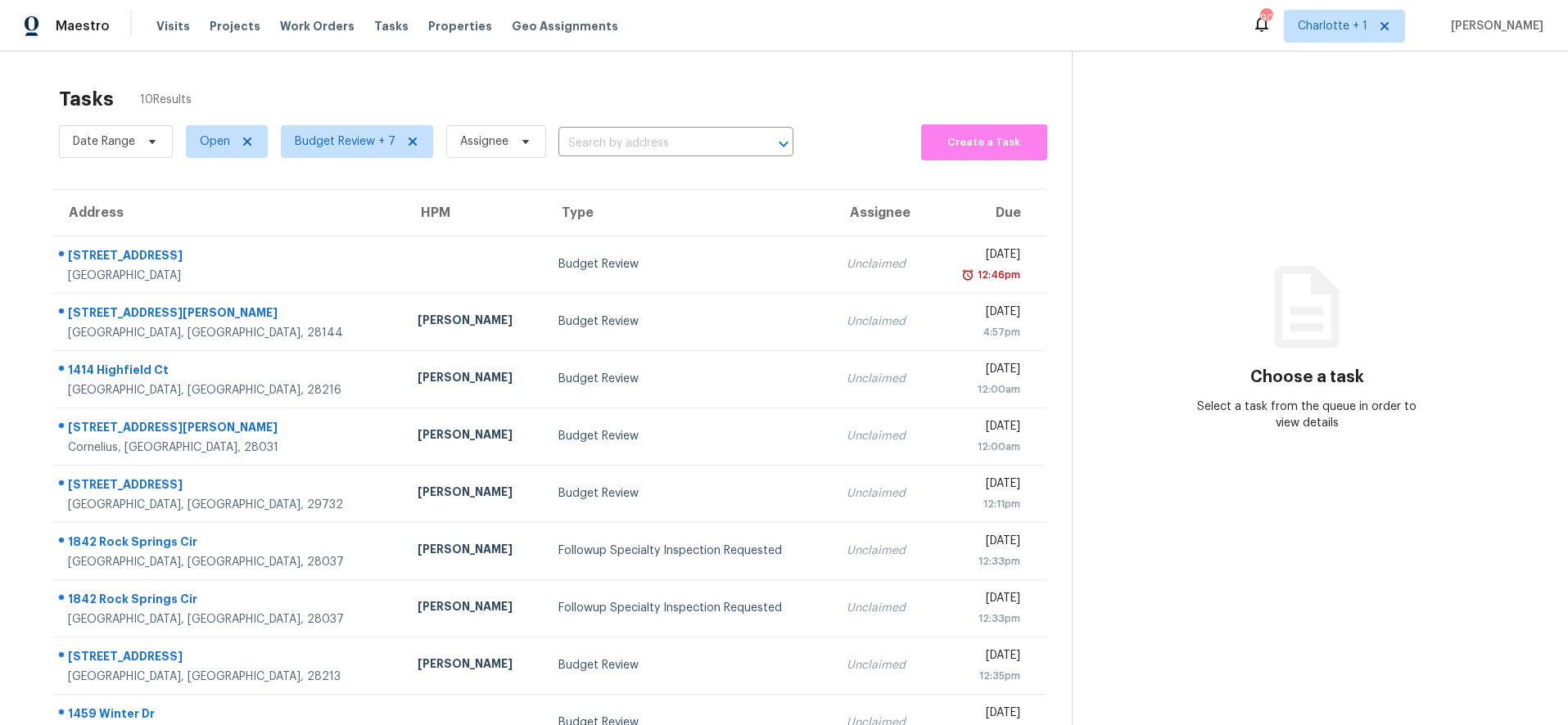
click at [480, 63] on div "Tasks 10 Results Date Range Open Budget Review + 7 Assignee ​ Create a Task Add…" at bounding box center [784, 437] width 1568 height 771
